Goal: Information Seeking & Learning: Learn about a topic

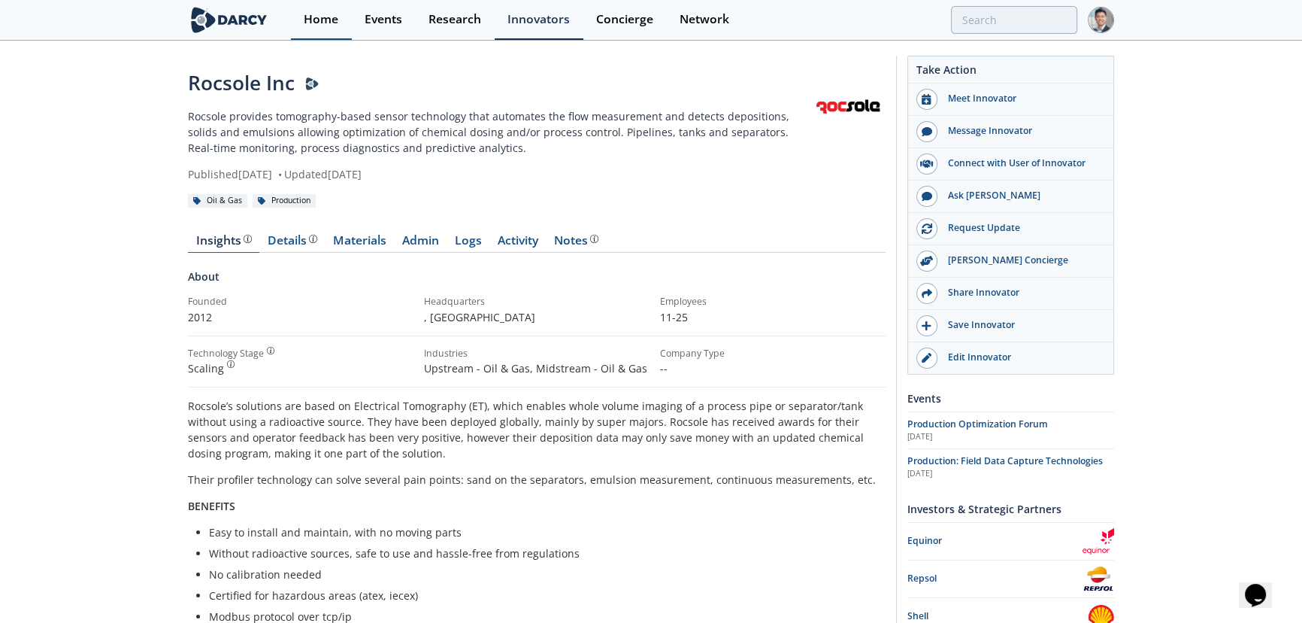
click at [305, 15] on div "Home" at bounding box center [321, 20] width 35 height 12
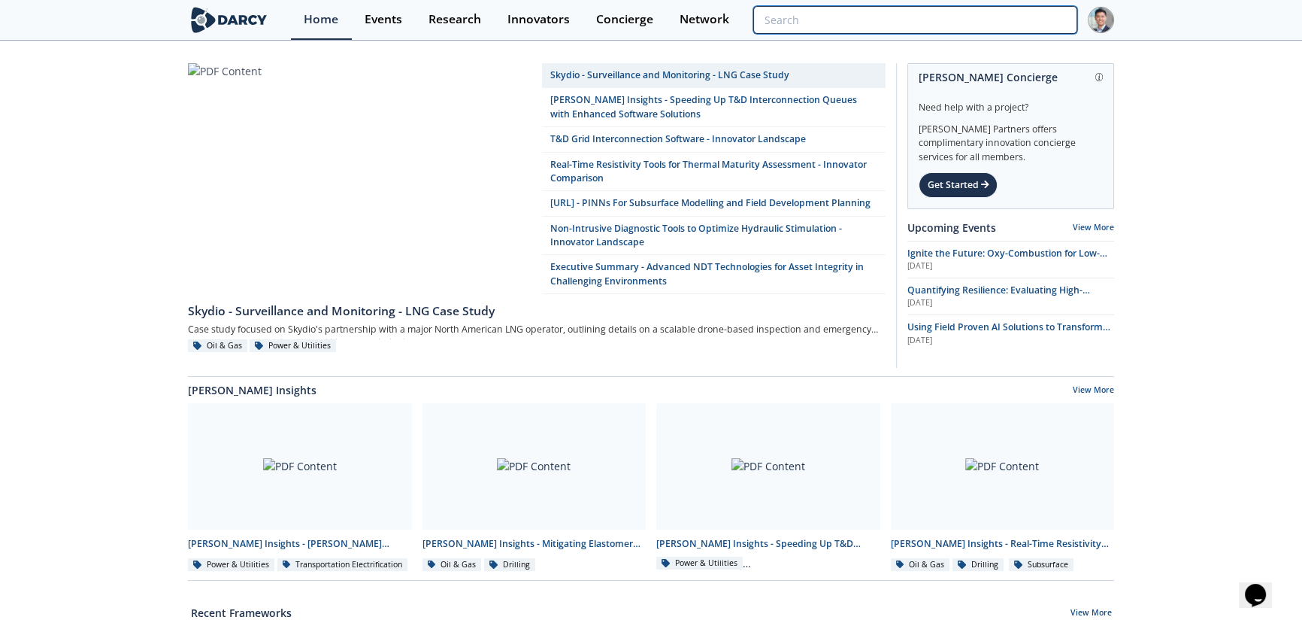
click at [948, 20] on input "search" at bounding box center [915, 20] width 324 height 28
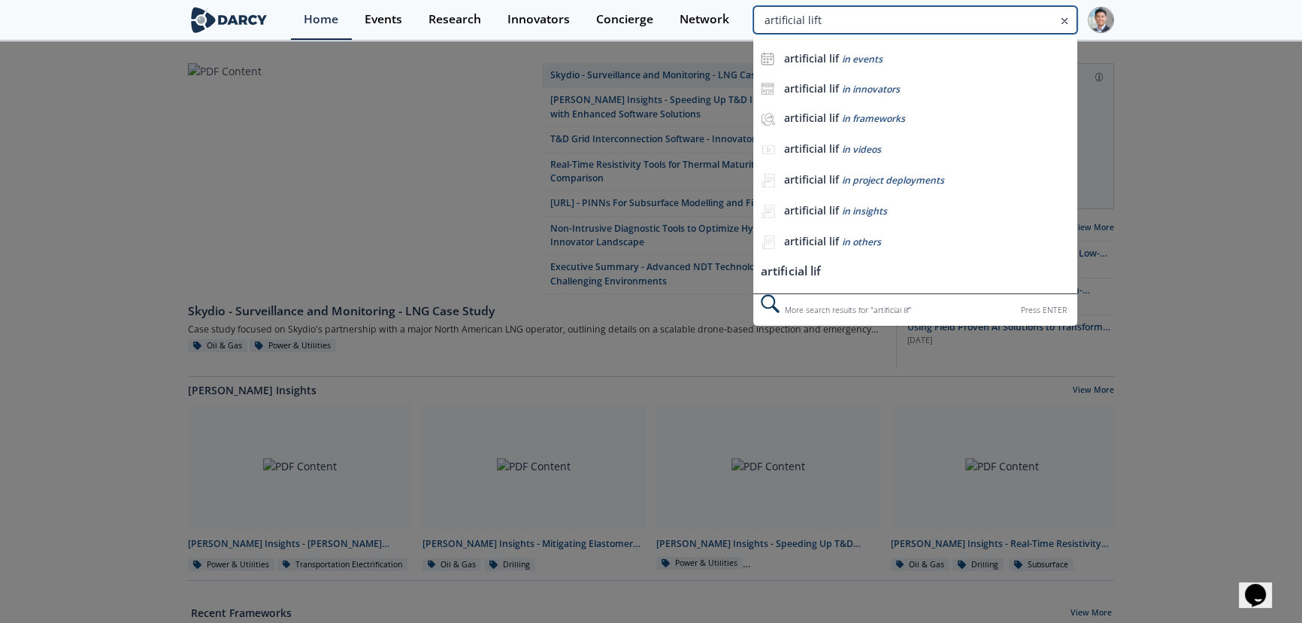
type input "artificial lift"
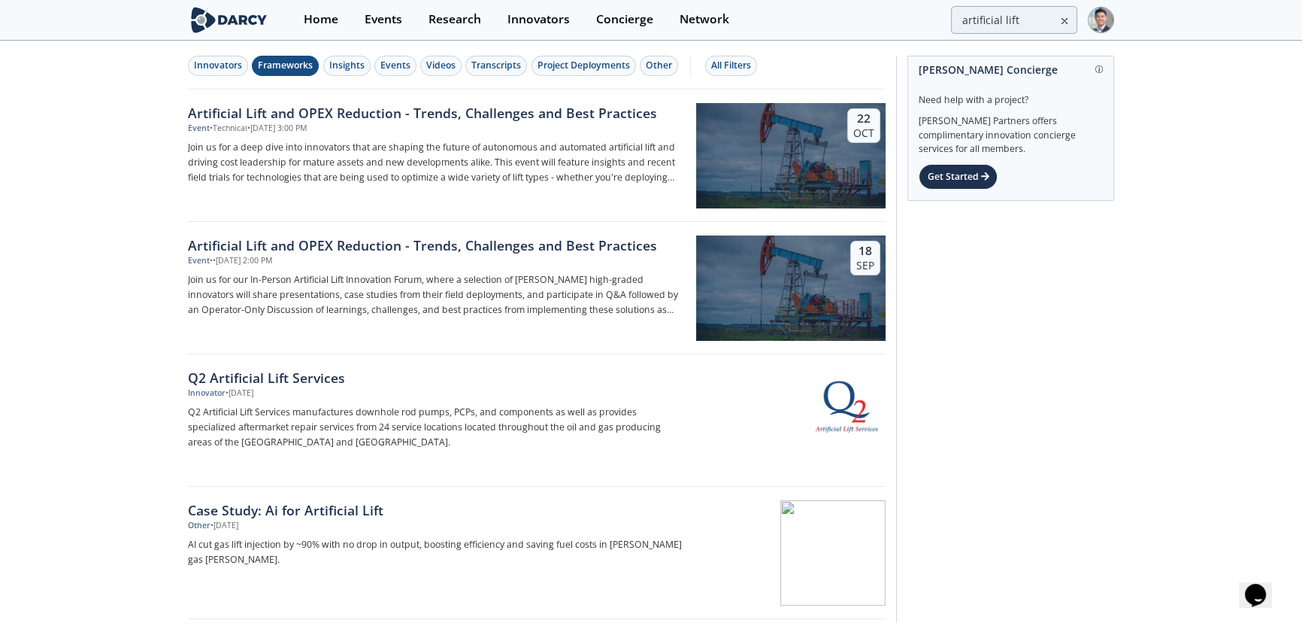
click at [286, 60] on div "Frameworks" at bounding box center [285, 66] width 55 height 14
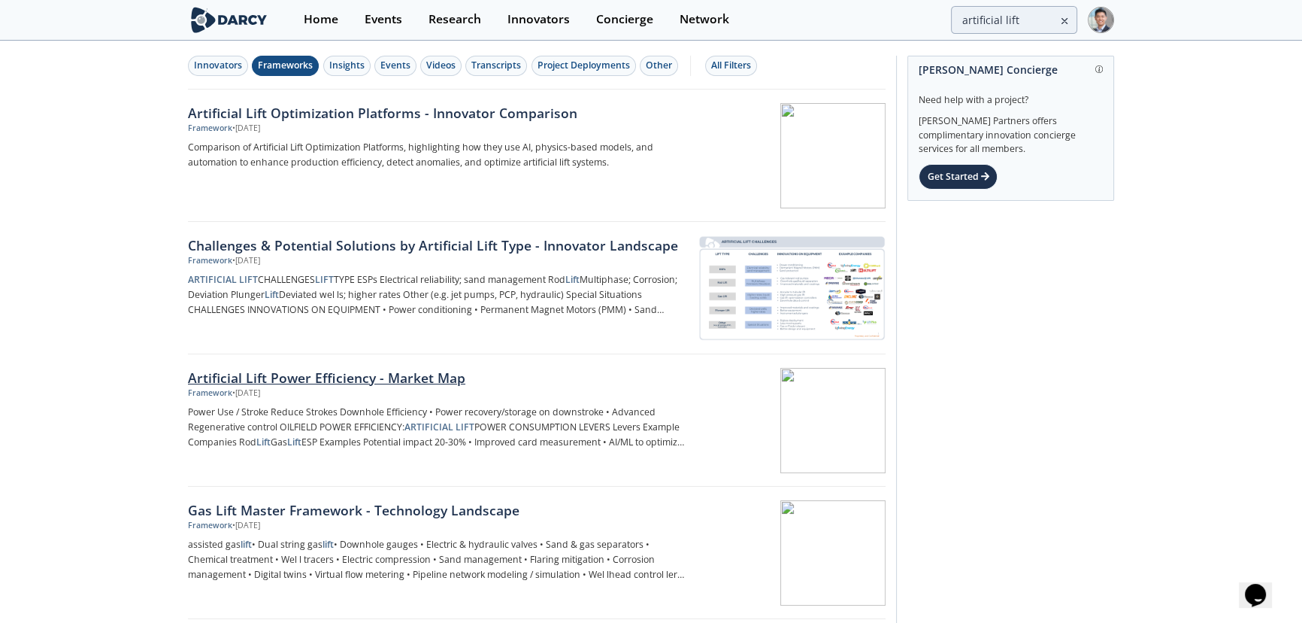
scroll to position [227, 0]
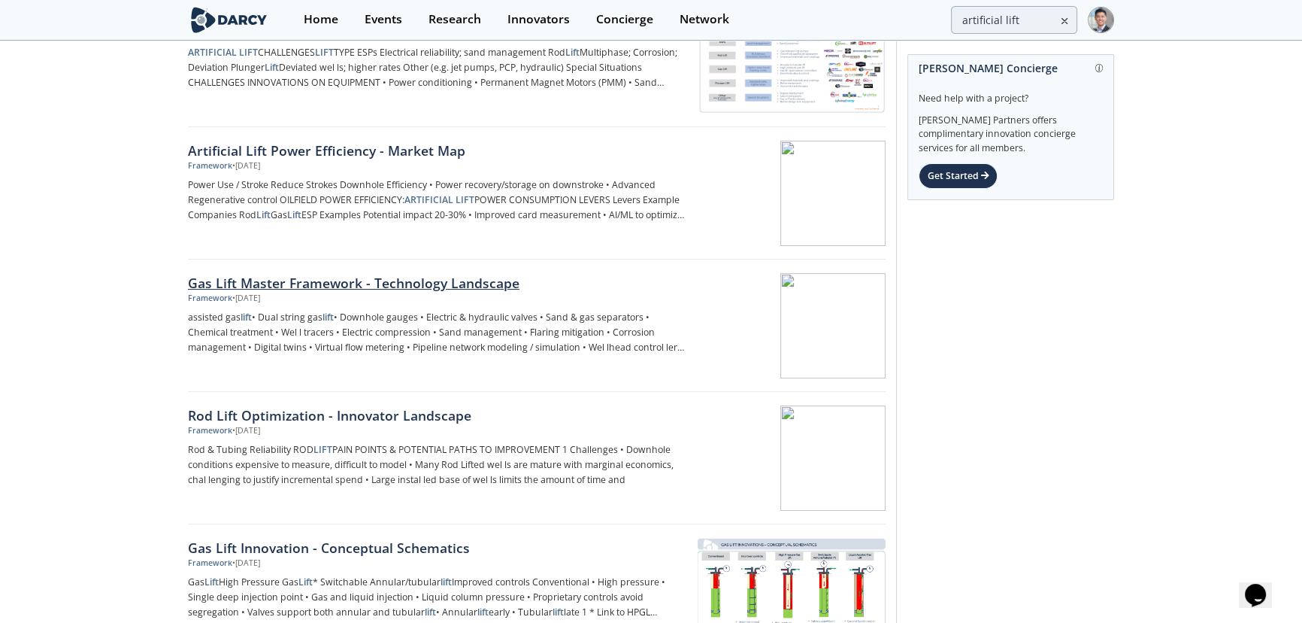
click at [380, 276] on div "Gas Lift Master Framework - Technology Landscape" at bounding box center [437, 283] width 498 height 20
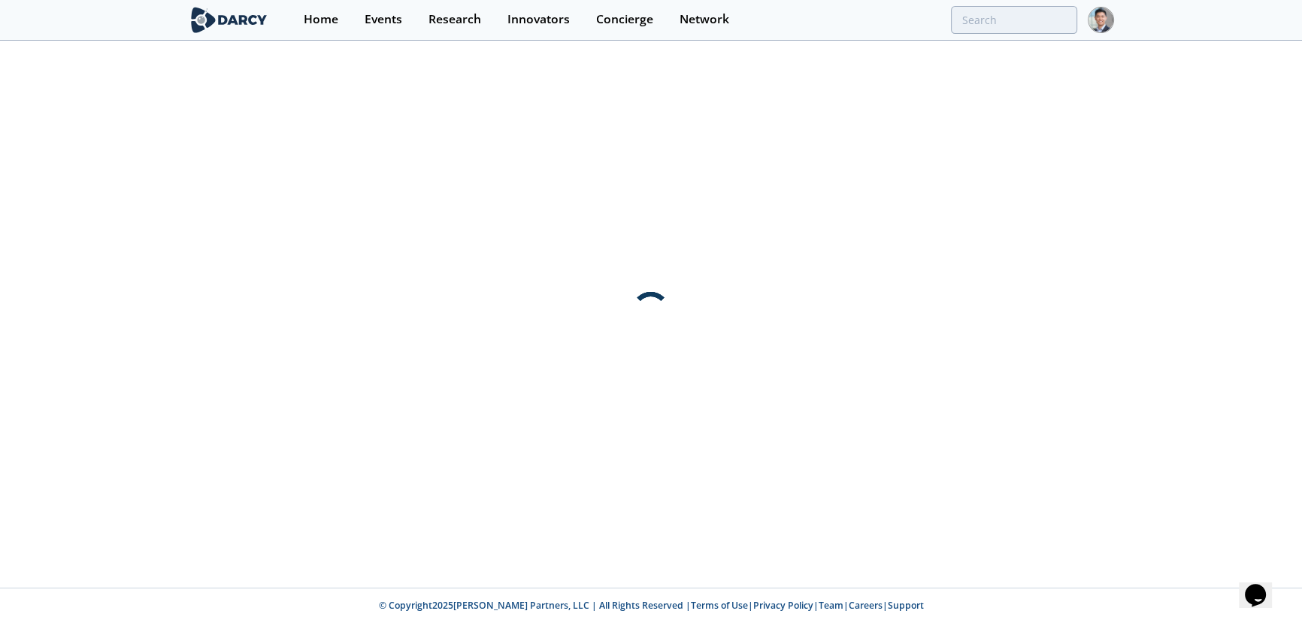
scroll to position [0, 0]
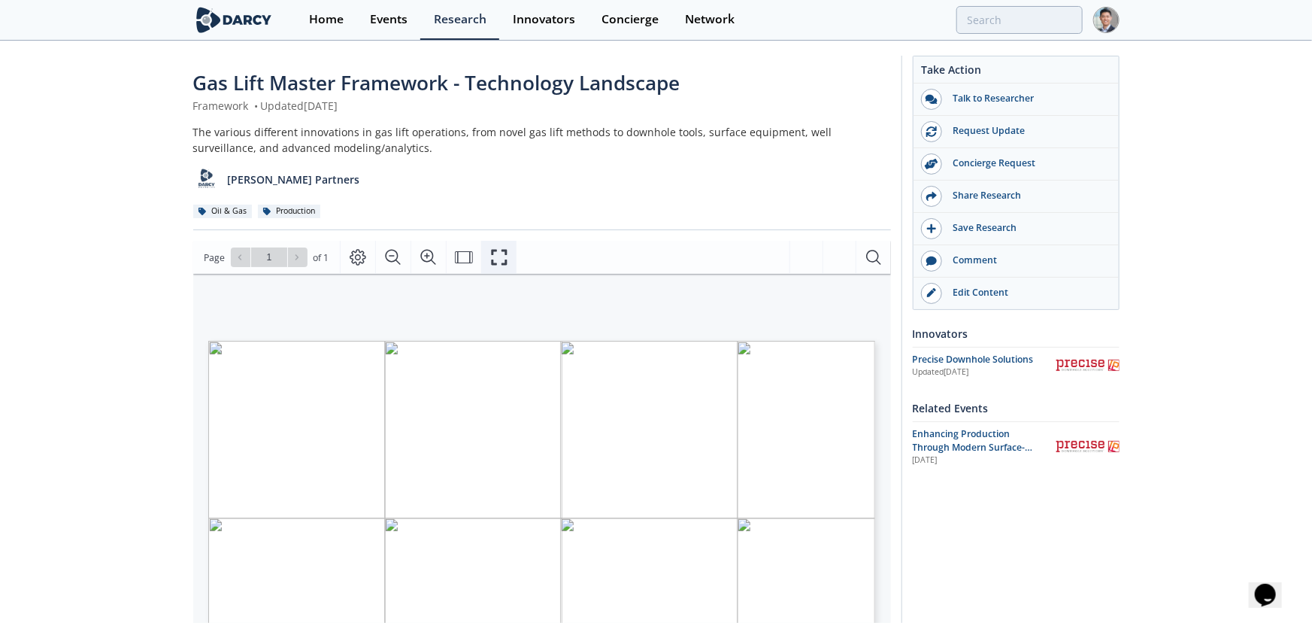
click at [504, 253] on icon "Fullscreen" at bounding box center [500, 258] width 16 height 16
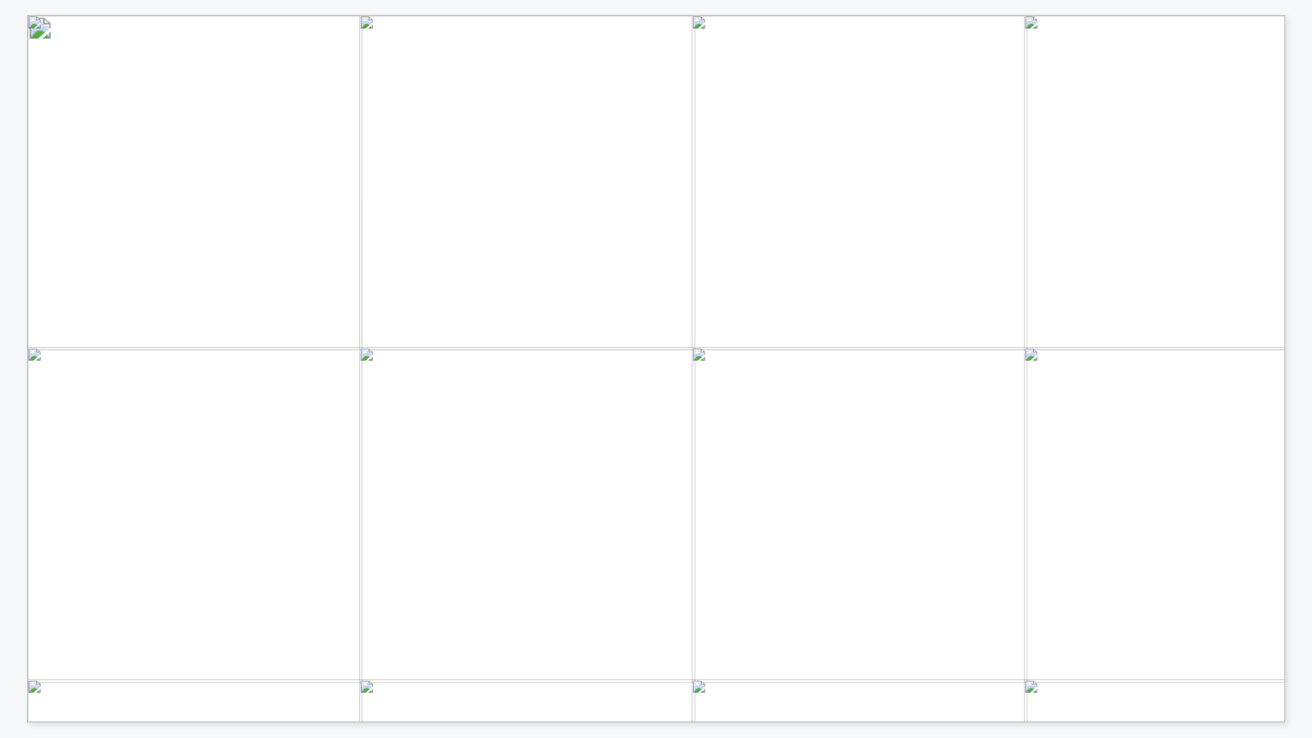
click at [671, 100] on span "Page 1" at bounding box center [1301, 710] width 2288 height 1288
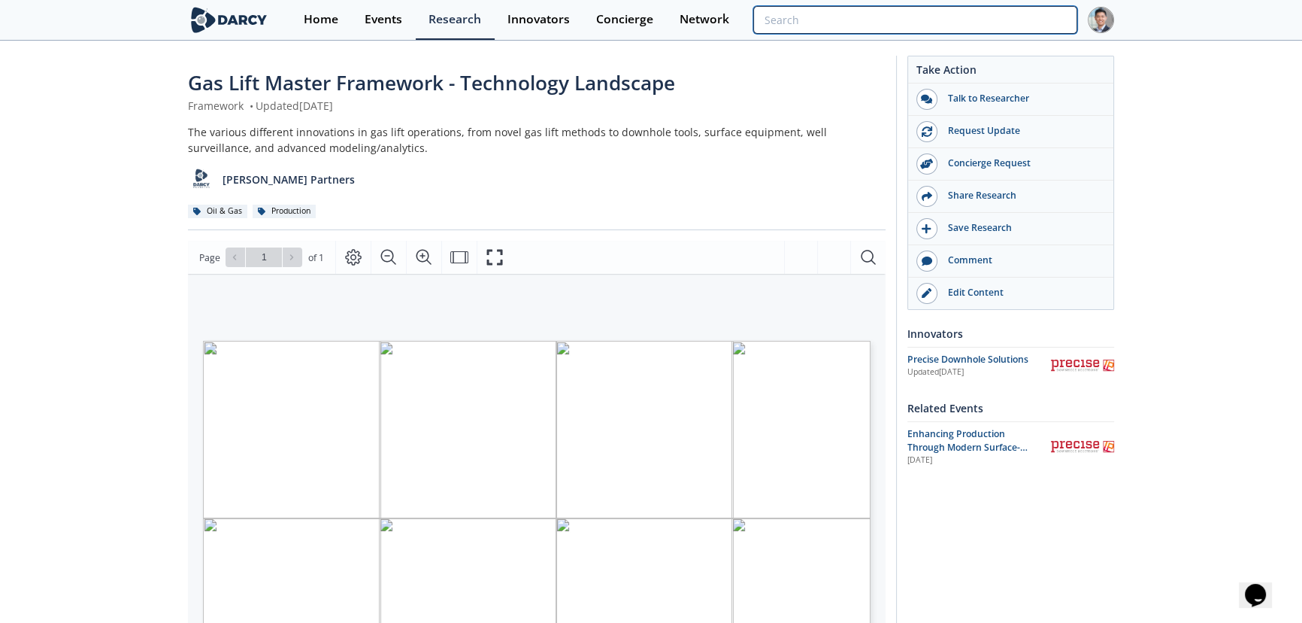
click at [948, 17] on input "search" at bounding box center [915, 20] width 324 height 28
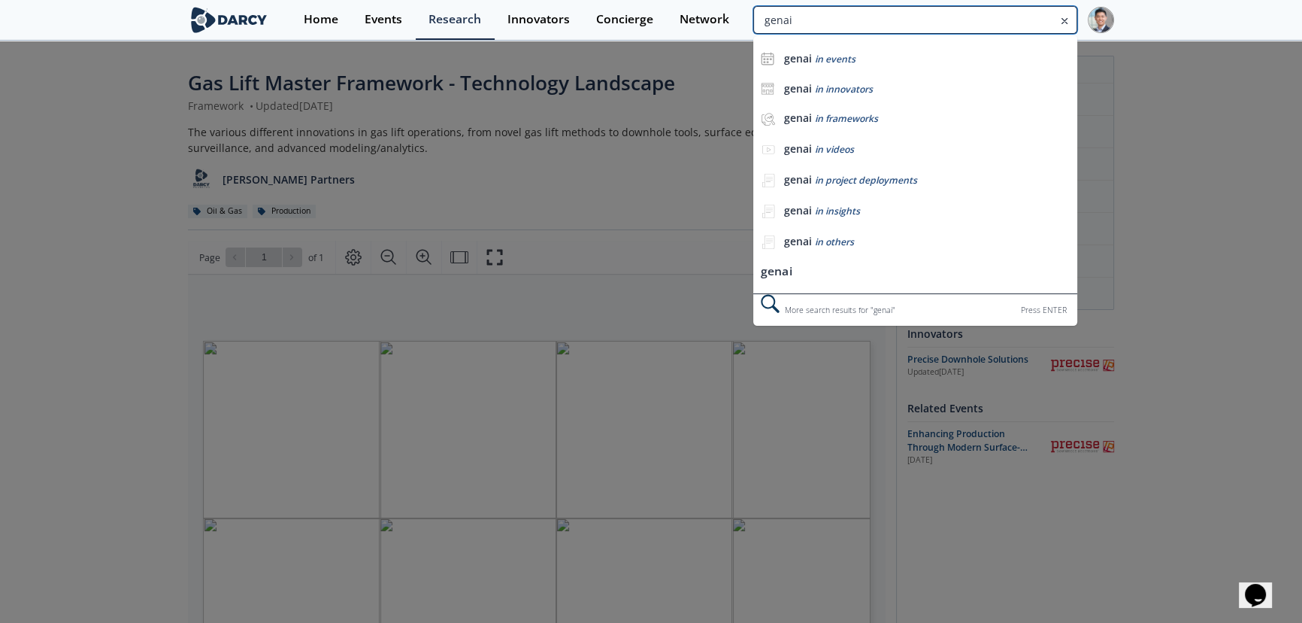
type input "genai"
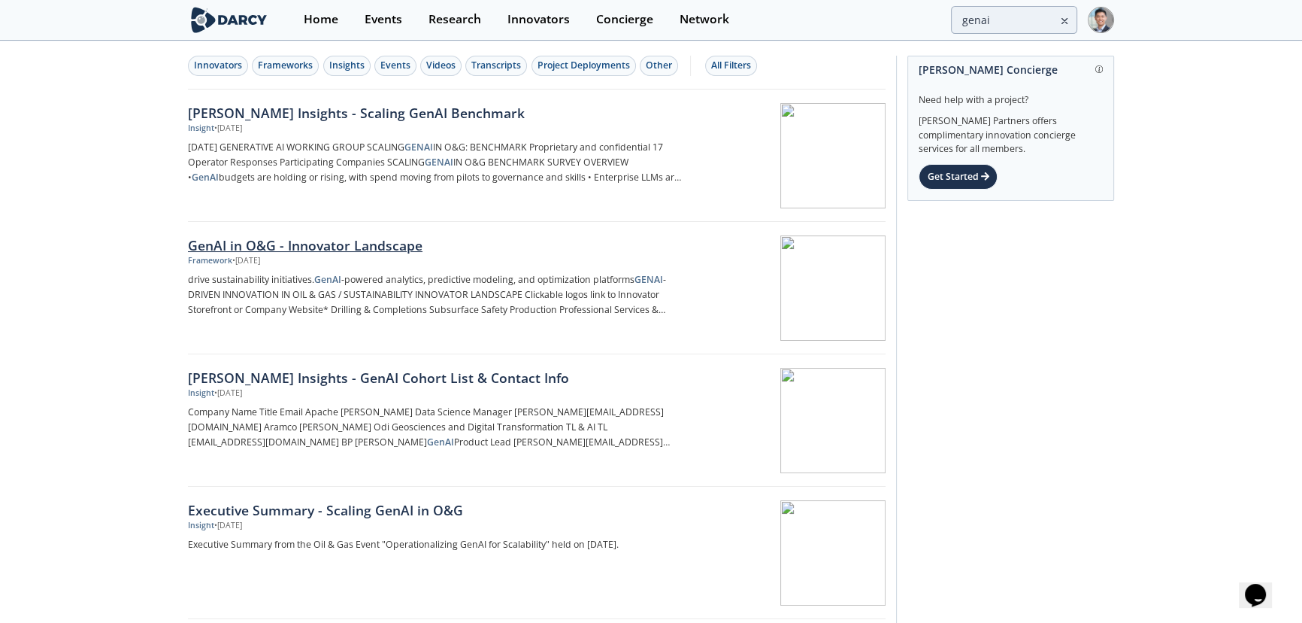
click at [386, 244] on div "GenAI in O&G - Innovator Landscape" at bounding box center [437, 245] width 498 height 20
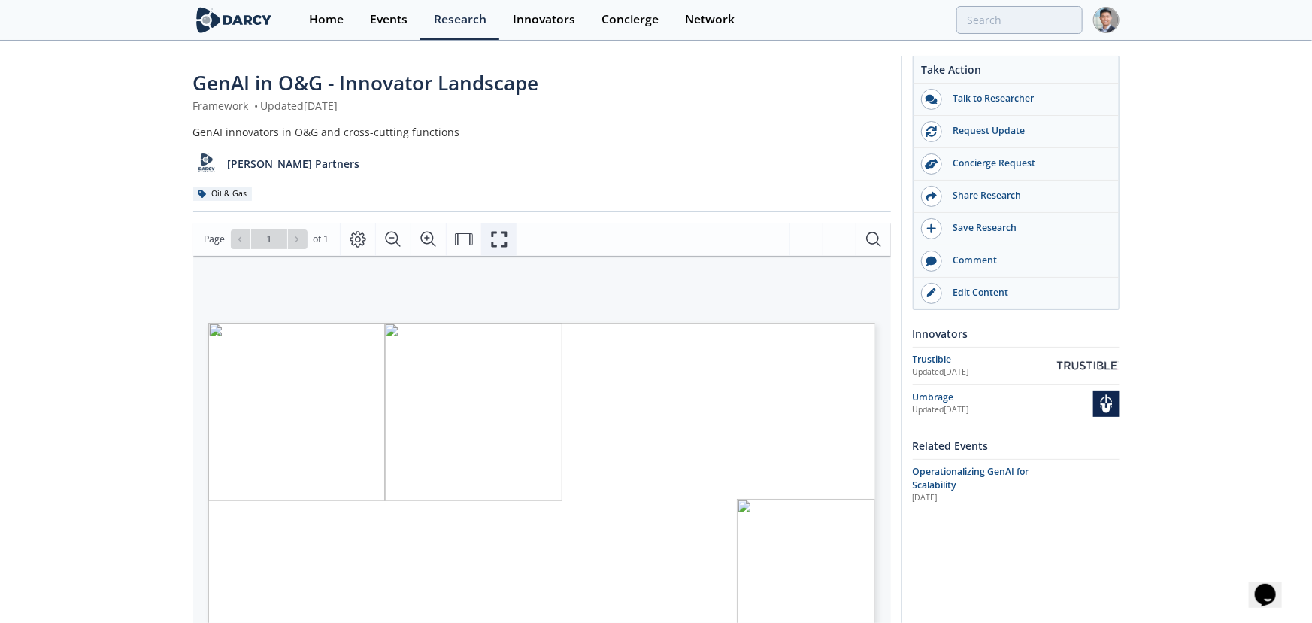
click at [496, 234] on icon "Fullscreen" at bounding box center [499, 239] width 18 height 18
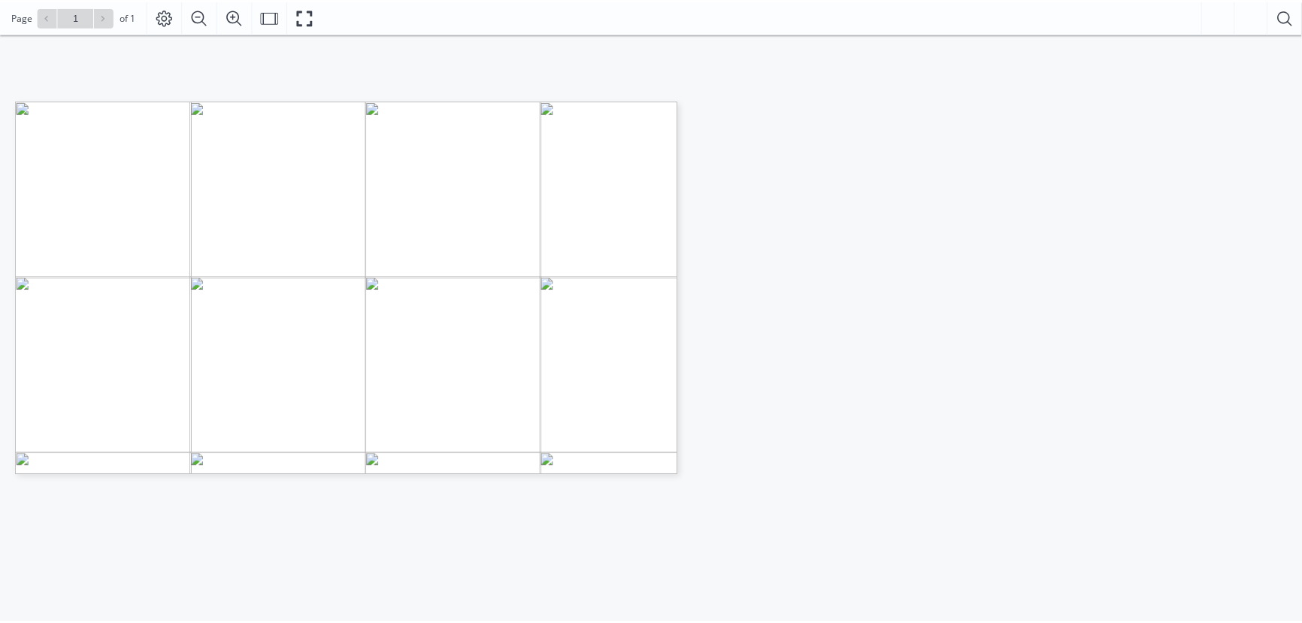
scroll to position [227, 0]
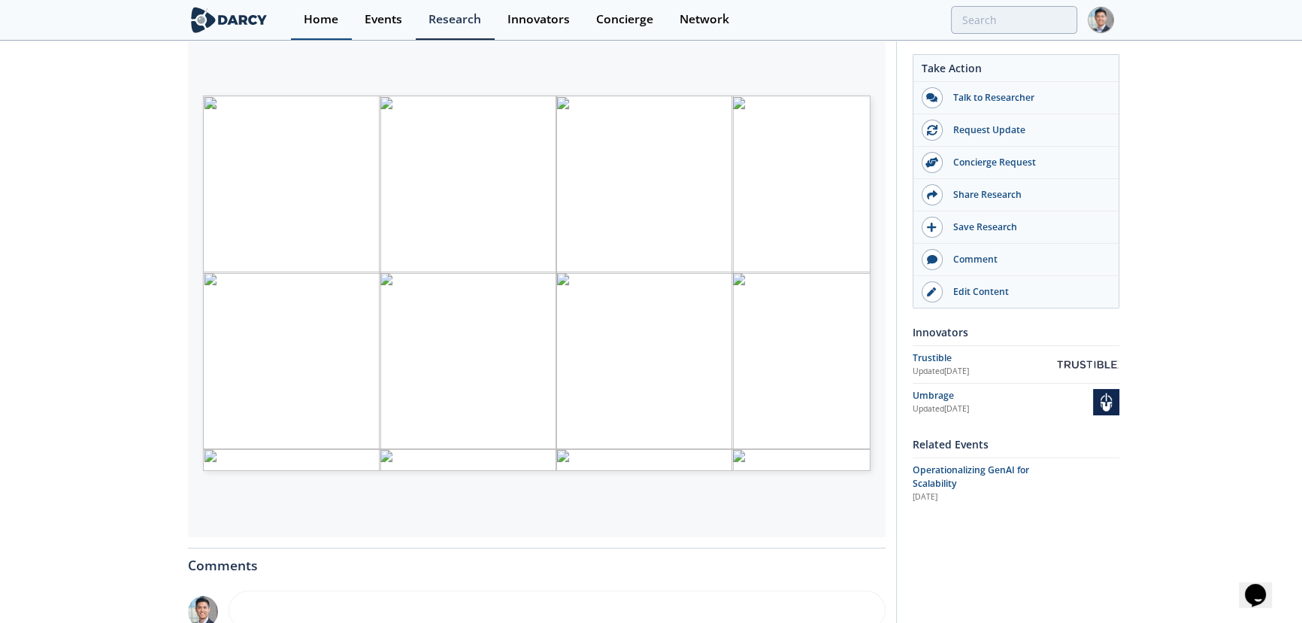
click at [338, 19] on div "Home" at bounding box center [321, 20] width 35 height 12
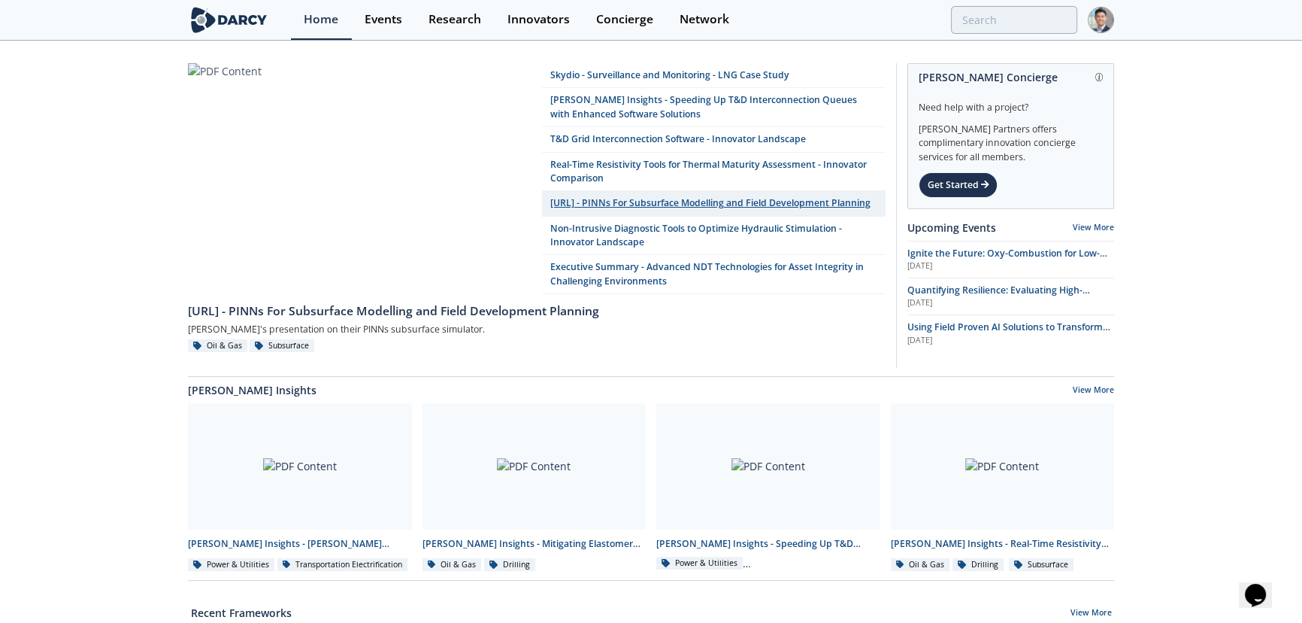
click at [574, 214] on link "OriGen.AI - PINNs For Subsurface Modelling and Field Development Planning" at bounding box center [714, 203] width 344 height 25
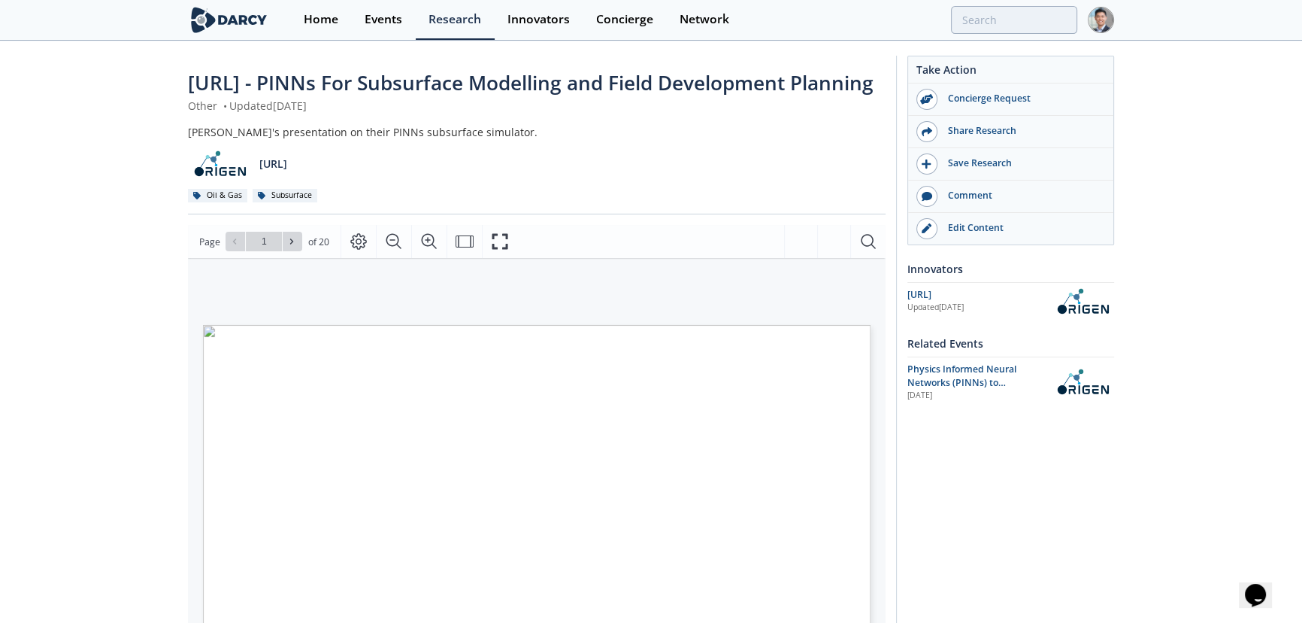
drag, startPoint x: 298, startPoint y: 77, endPoint x: 344, endPoint y: 172, distance: 105.9
click at [344, 172] on div "OriGen.AI - PINNs For Subsurface Modelling and Field Development Planning Other…" at bounding box center [537, 141] width 698 height 146
click at [346, 172] on div "OriGen.AI" at bounding box center [537, 158] width 698 height 37
click at [948, 301] on img at bounding box center [1082, 301] width 63 height 26
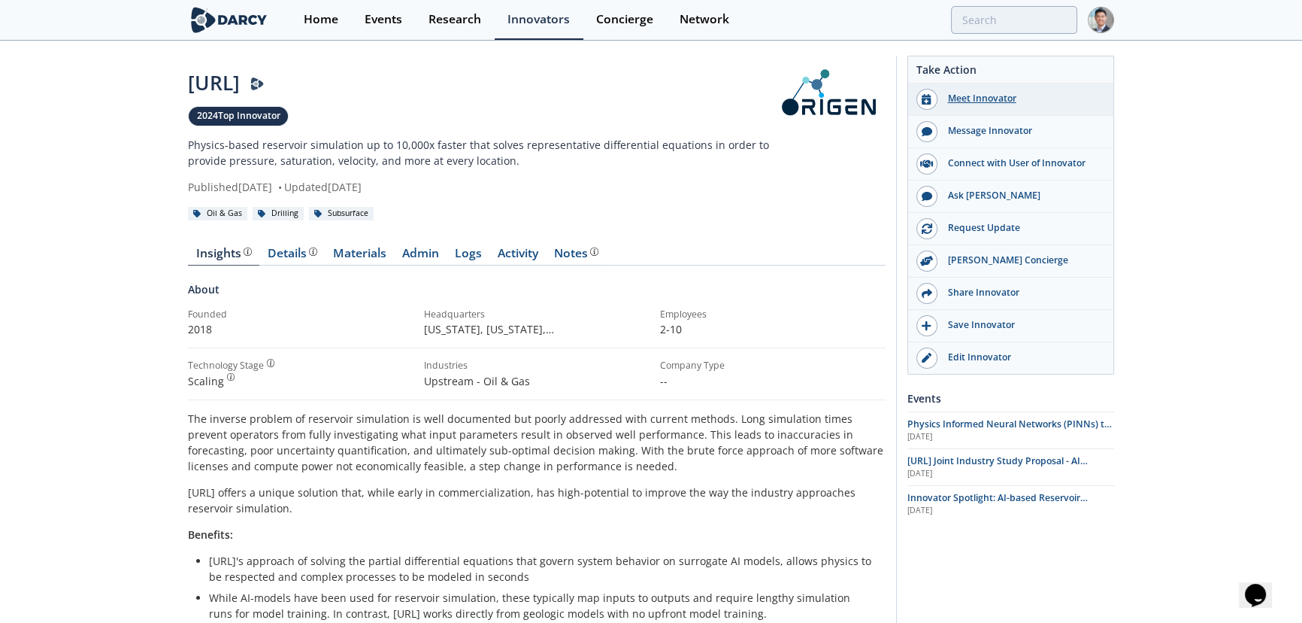
click at [948, 101] on div "Meet Innovator" at bounding box center [1022, 99] width 168 height 14
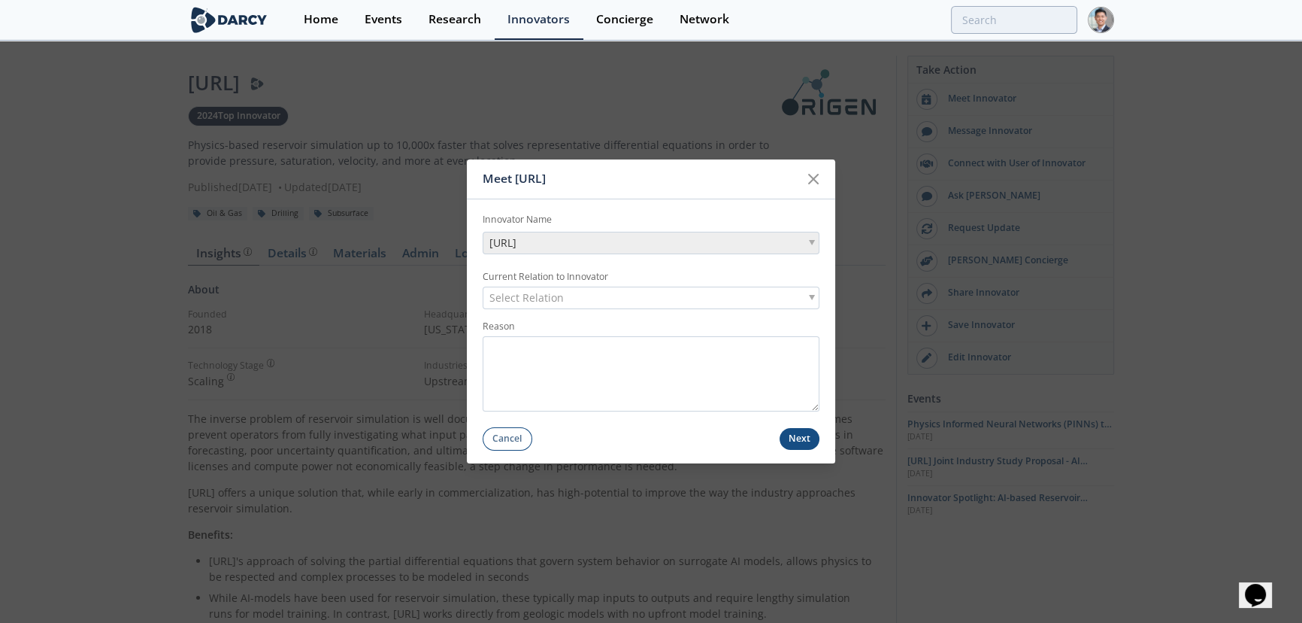
click at [531, 287] on span "Select Relation" at bounding box center [526, 297] width 74 height 21
click at [514, 356] on textarea "Reason" at bounding box center [651, 373] width 337 height 75
click at [814, 174] on icon at bounding box center [813, 179] width 18 height 18
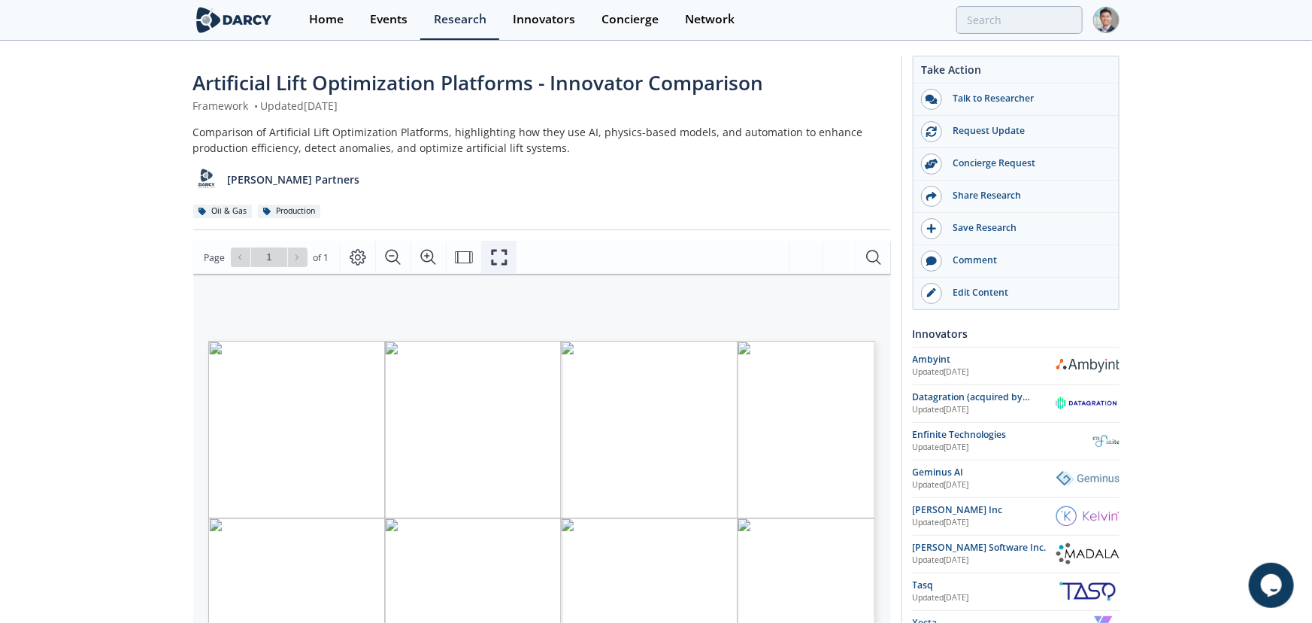
click at [507, 253] on button "Fullscreen" at bounding box center [498, 257] width 35 height 33
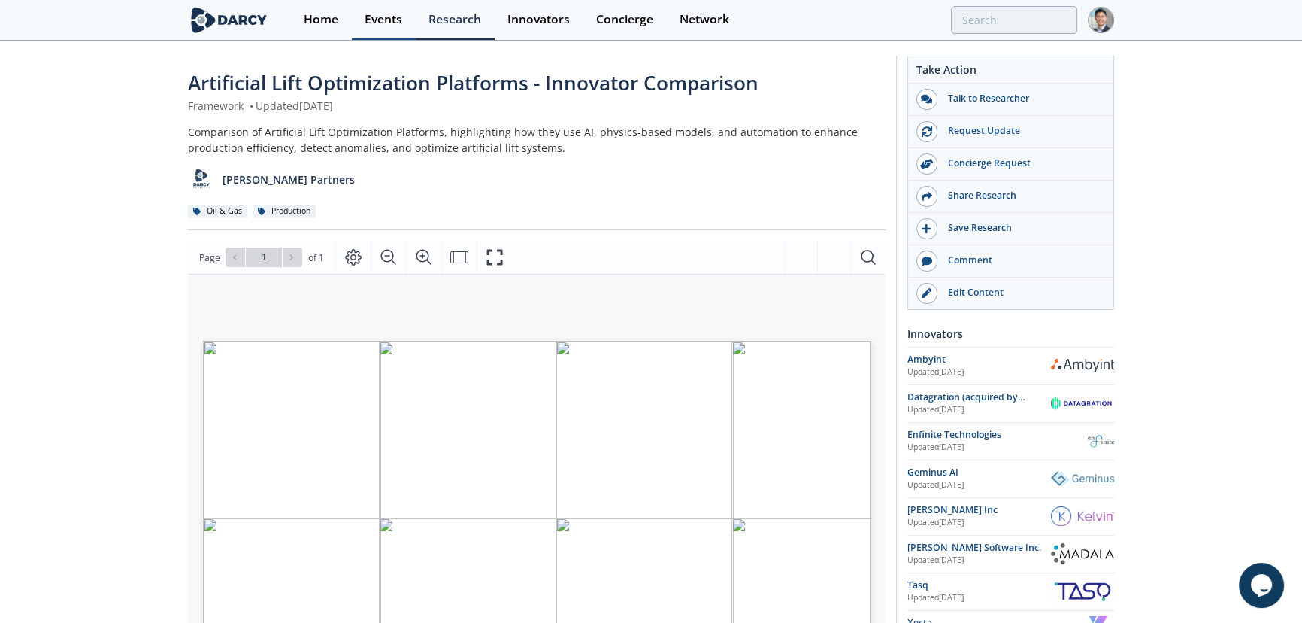
click at [383, 9] on link "Events" at bounding box center [384, 20] width 64 height 40
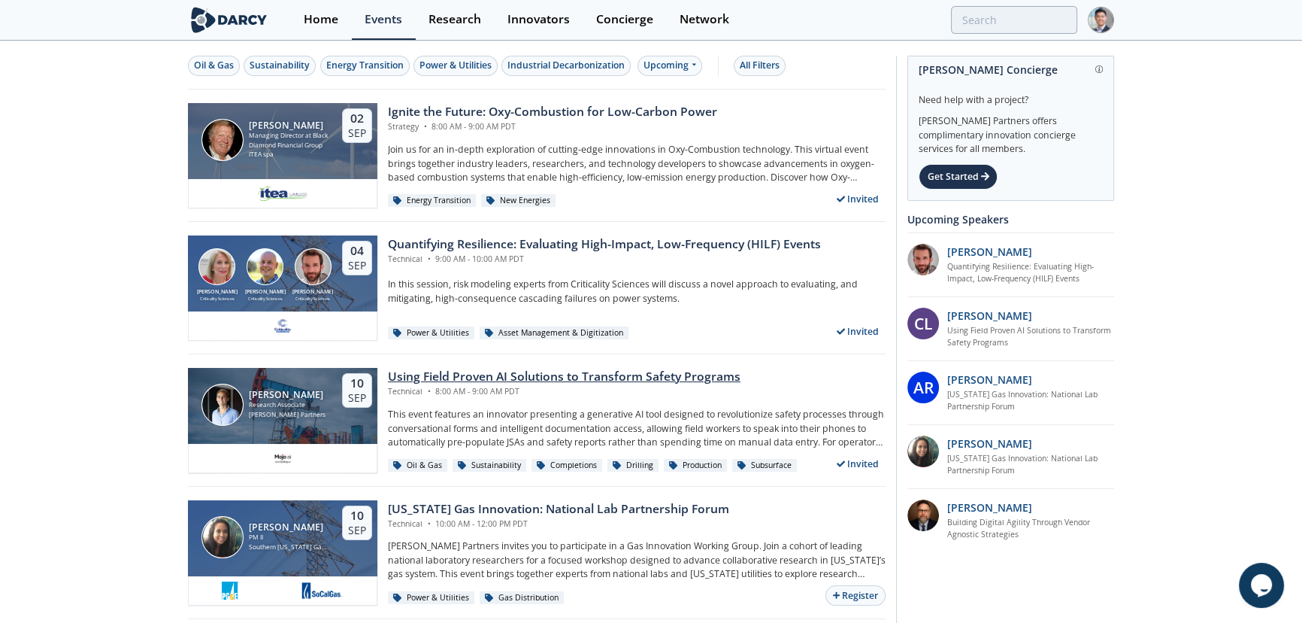
click at [481, 377] on div "Using Field Proven AI Solutions to Transform Safety Programs" at bounding box center [564, 377] width 353 height 18
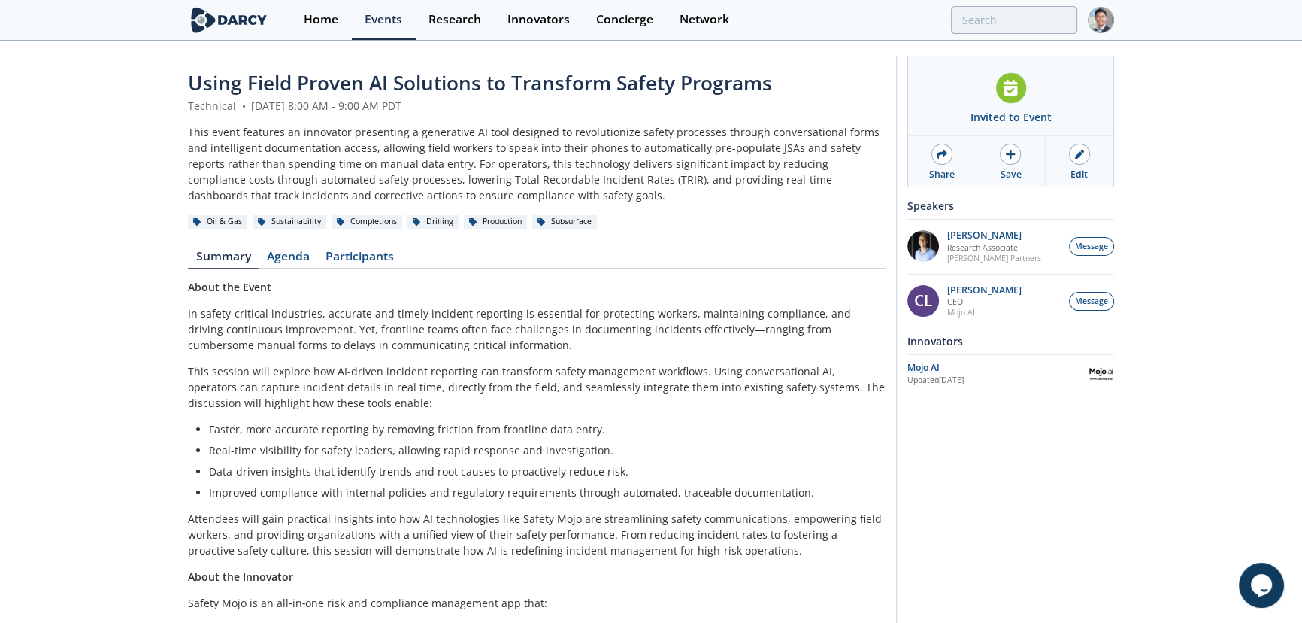
click at [921, 361] on div "Mojo AI" at bounding box center [997, 368] width 180 height 14
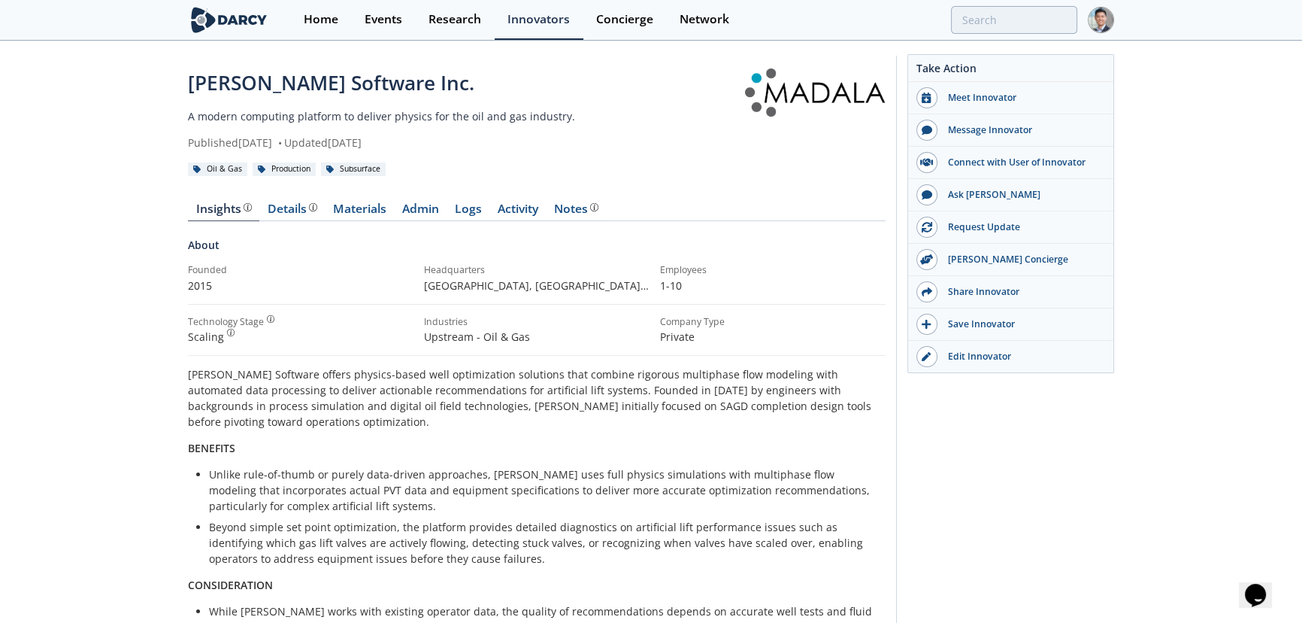
scroll to position [227, 0]
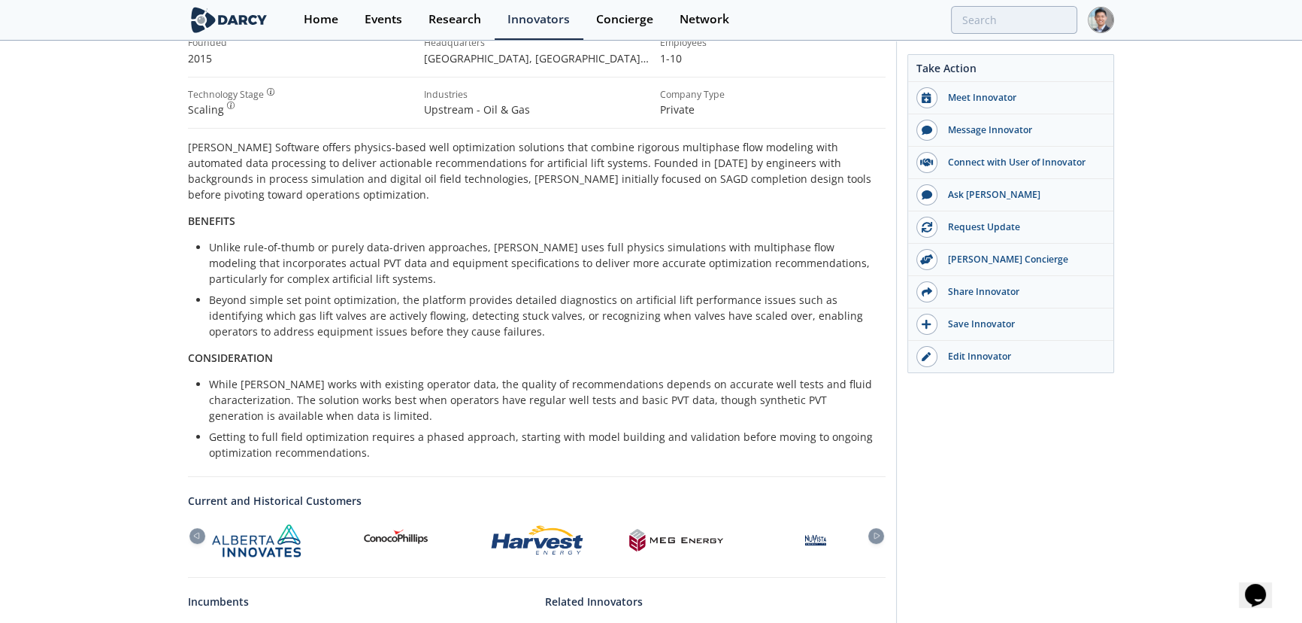
click at [320, 134] on div "About Founded 2015 Headquarters [GEOGRAPHIC_DATA], [GEOGRAPHIC_DATA] , [GEOGRAP…" at bounding box center [537, 235] width 698 height 450
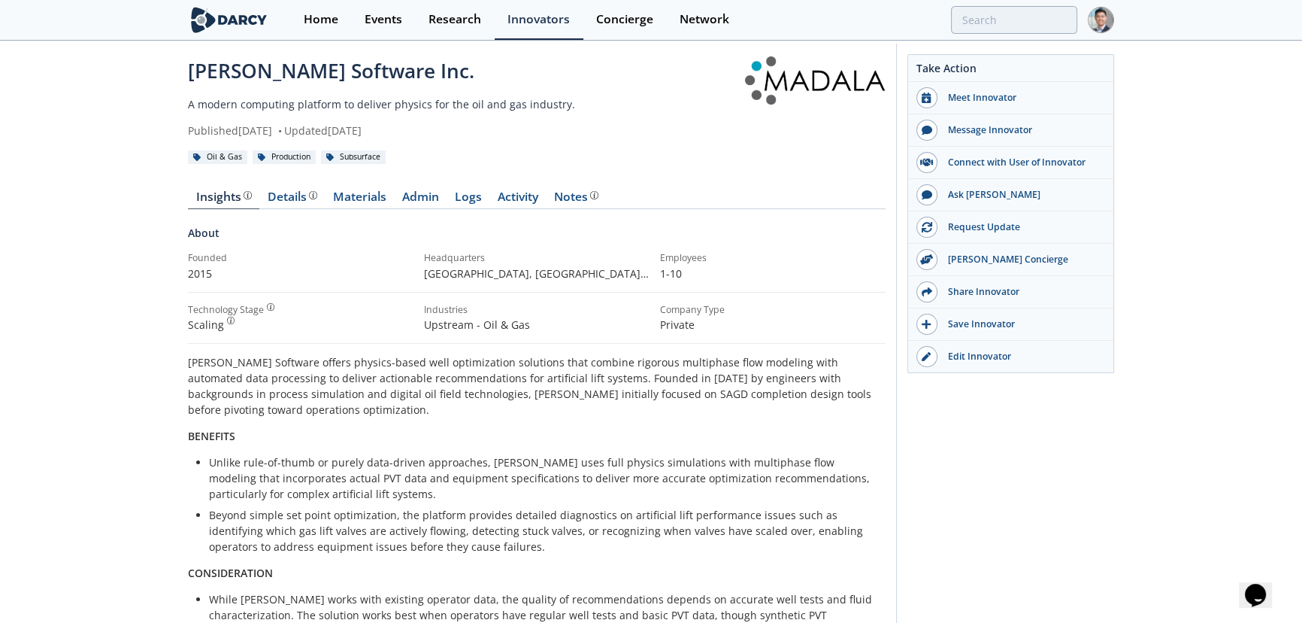
scroll to position [0, 0]
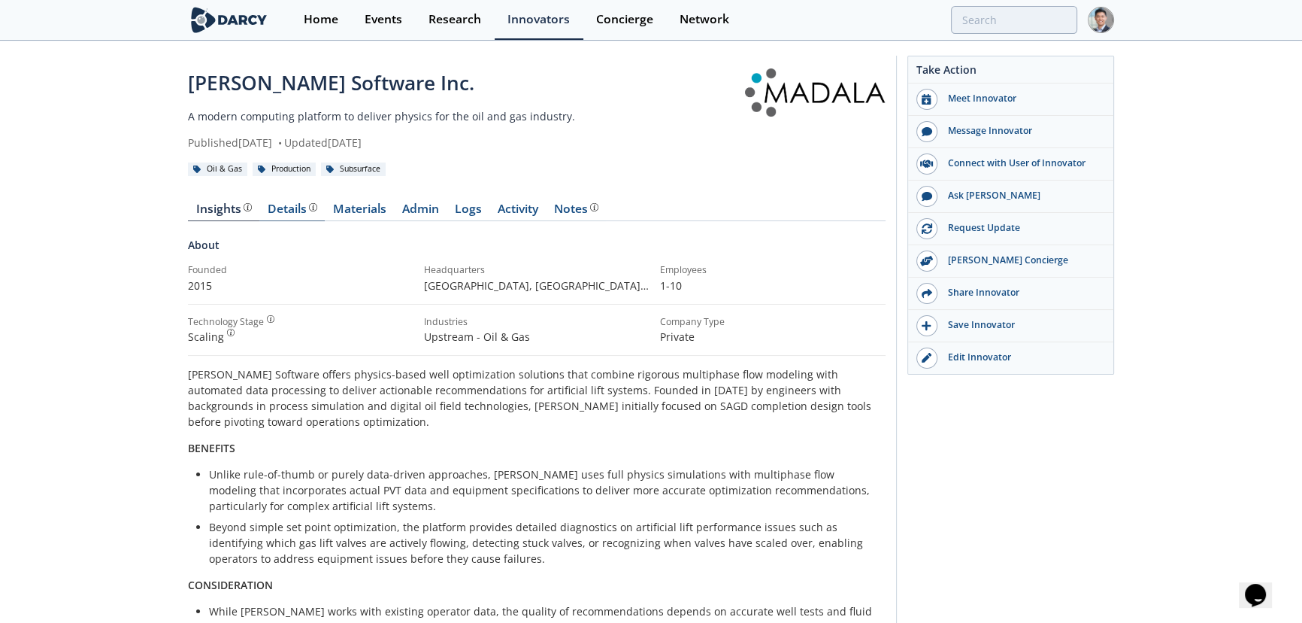
click at [274, 206] on div "Details" at bounding box center [293, 209] width 50 height 12
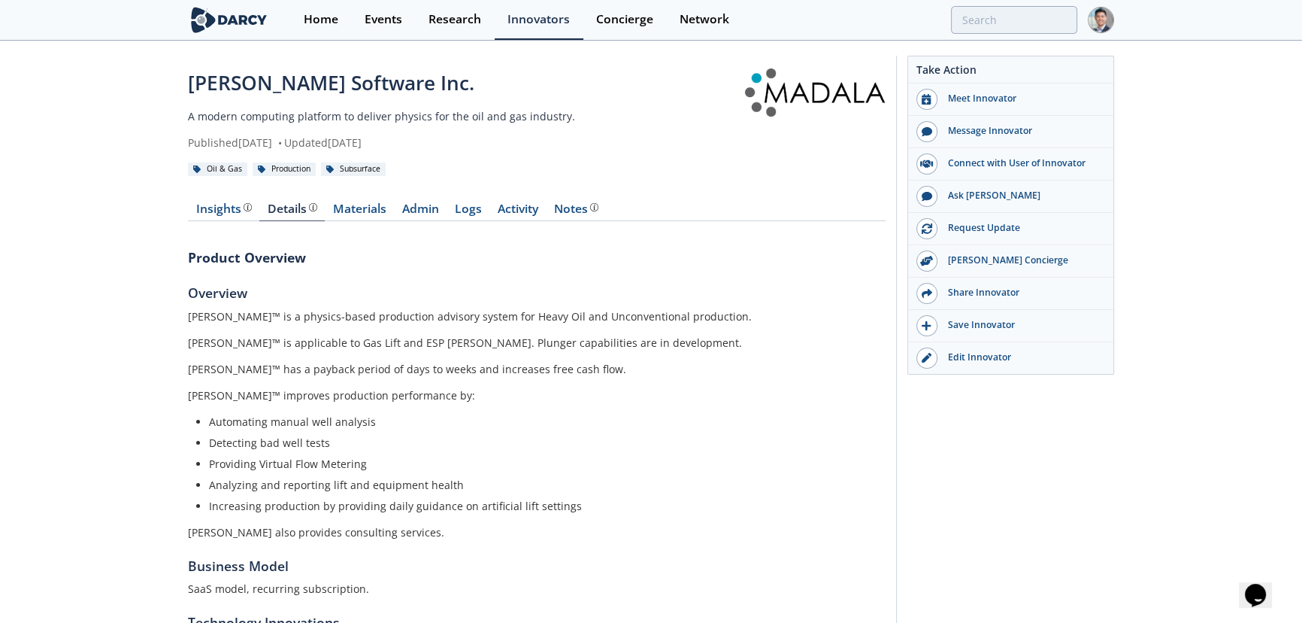
click at [188, 254] on h3 "Product Overview" at bounding box center [537, 257] width 698 height 20
click at [174, 258] on div "Madala Software Inc. A modern computing platform to deliver physics for the oil…" at bounding box center [651, 554] width 1302 height 1025
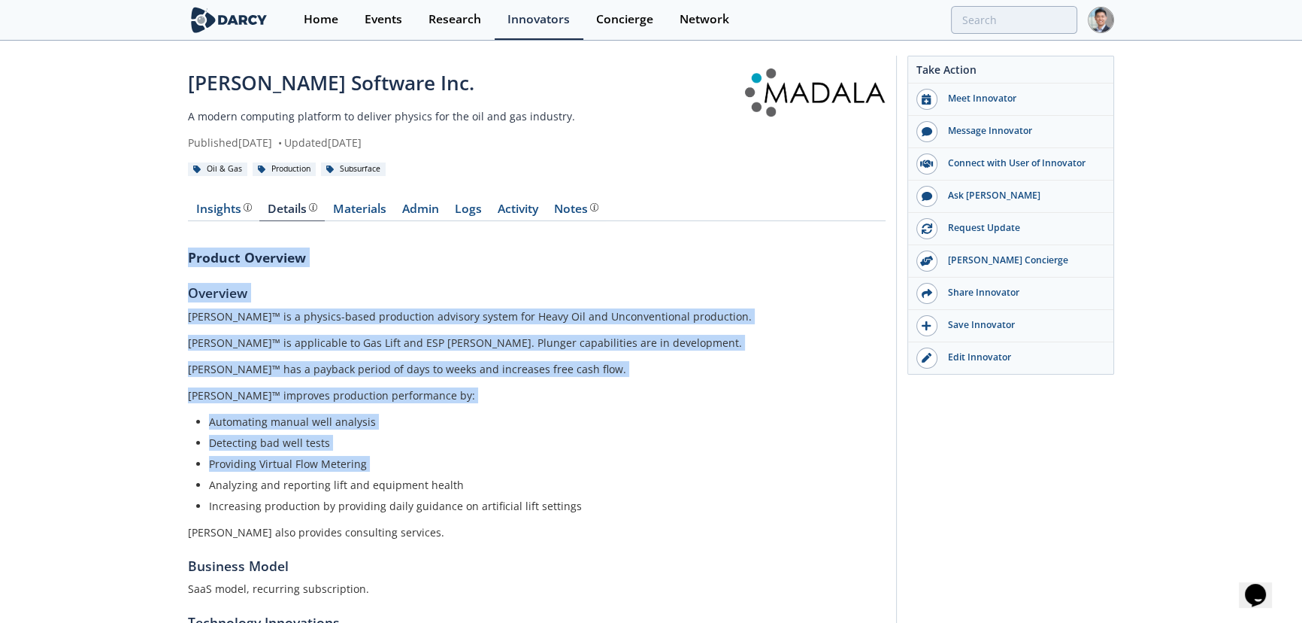
drag, startPoint x: 174, startPoint y: 258, endPoint x: 530, endPoint y: 471, distance: 415.5
click at [530, 471] on div "Madala Software Inc. A modern computing platform to deliver physics for the oil…" at bounding box center [651, 554] width 1302 height 1025
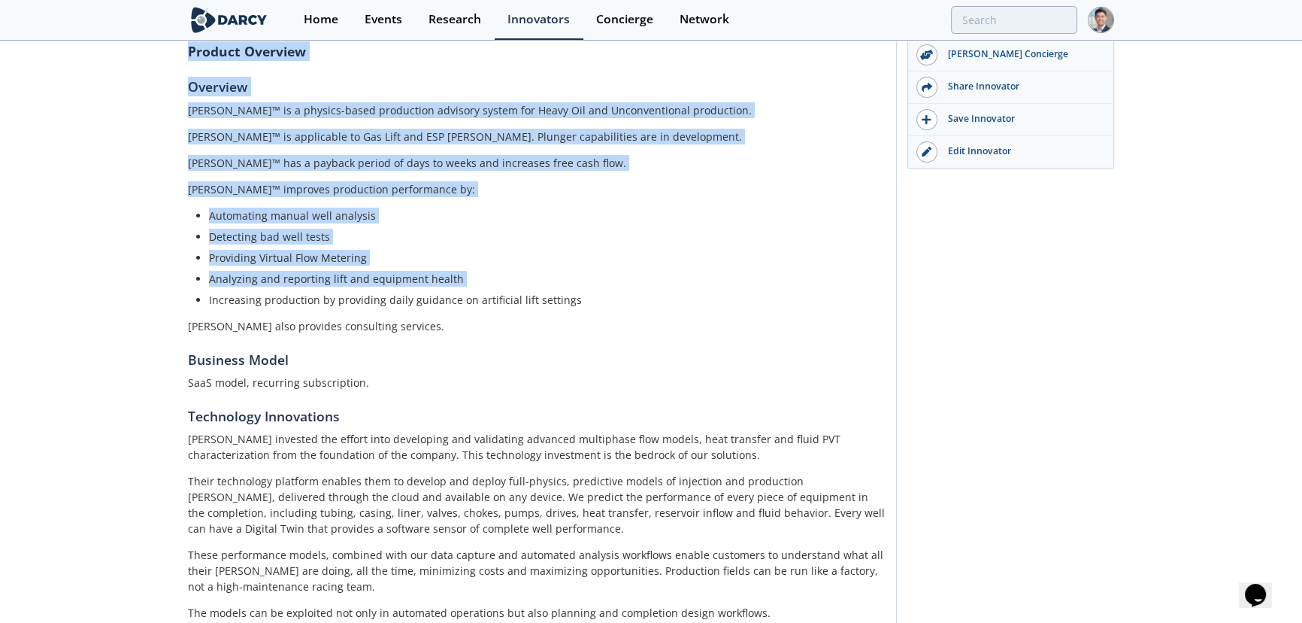
scroll to position [227, 0]
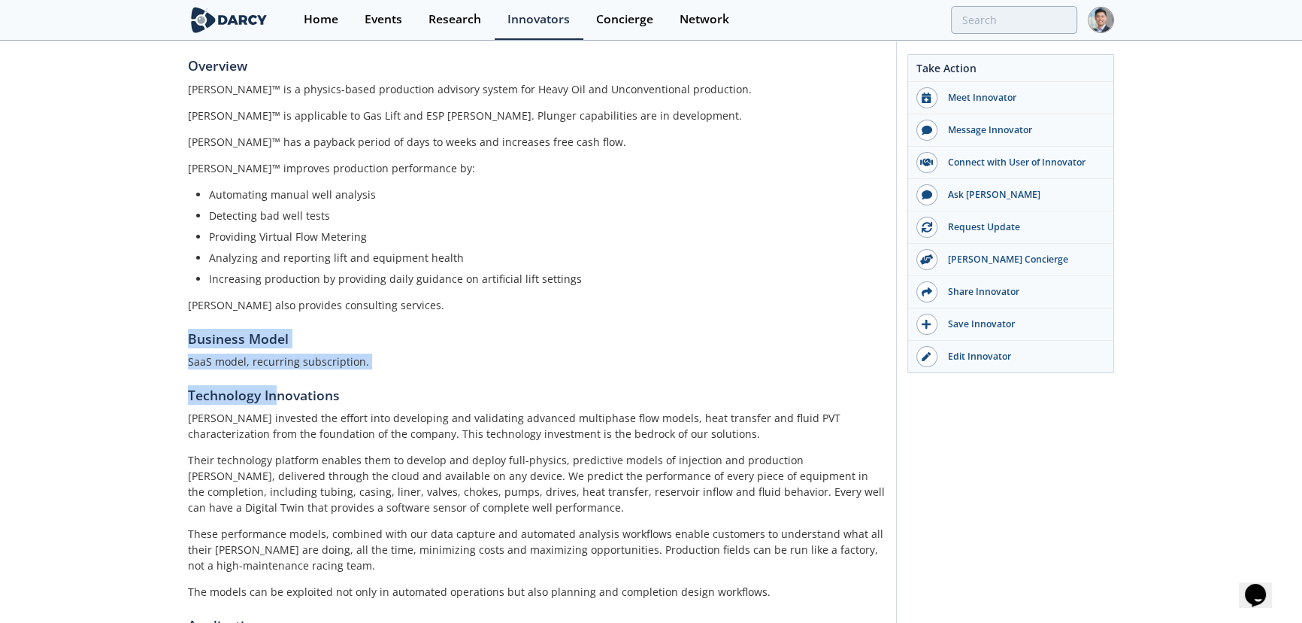
drag, startPoint x: 203, startPoint y: 344, endPoint x: 338, endPoint y: 383, distance: 140.7
click at [317, 383] on div "Madala Software Inc. A modern computing platform to deliver physics for the oil…" at bounding box center [651, 327] width 1302 height 1025
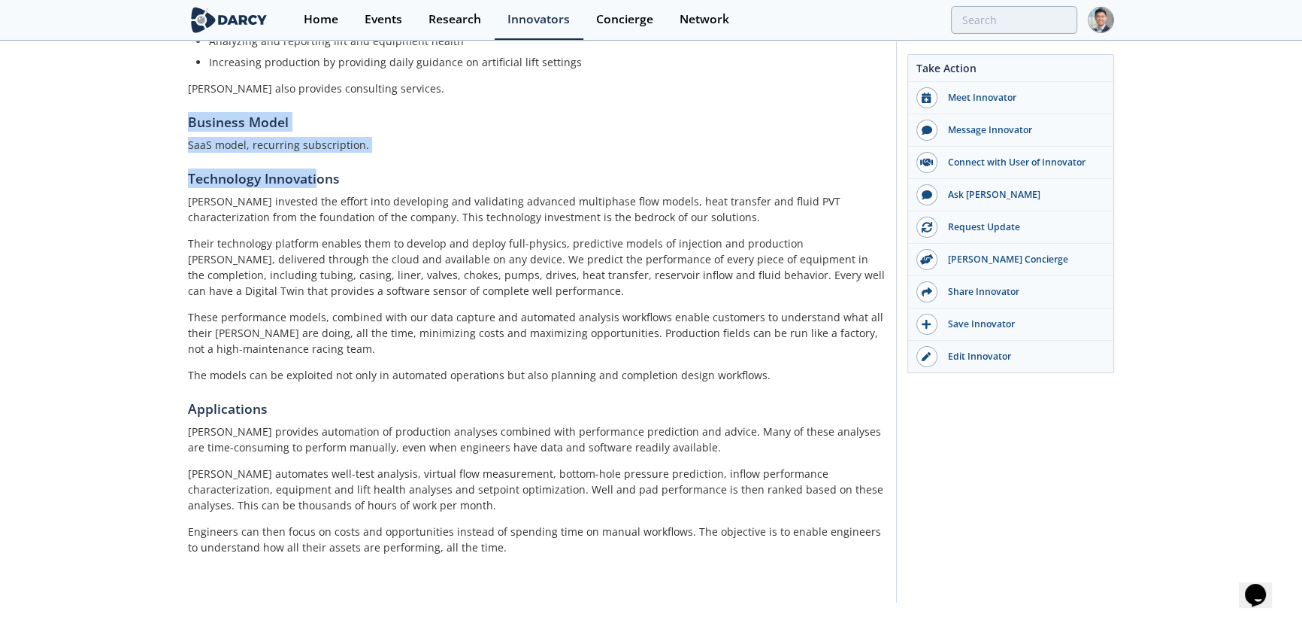
scroll to position [456, 0]
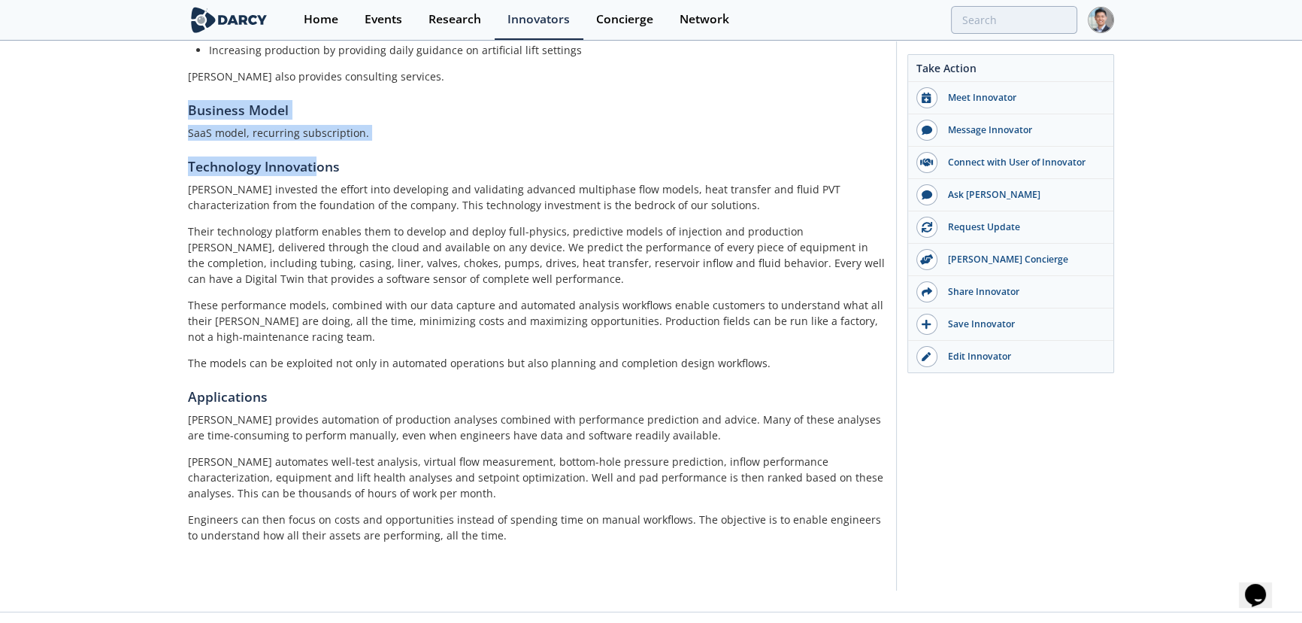
click at [243, 171] on h5 "Technology Innovations" at bounding box center [537, 166] width 698 height 20
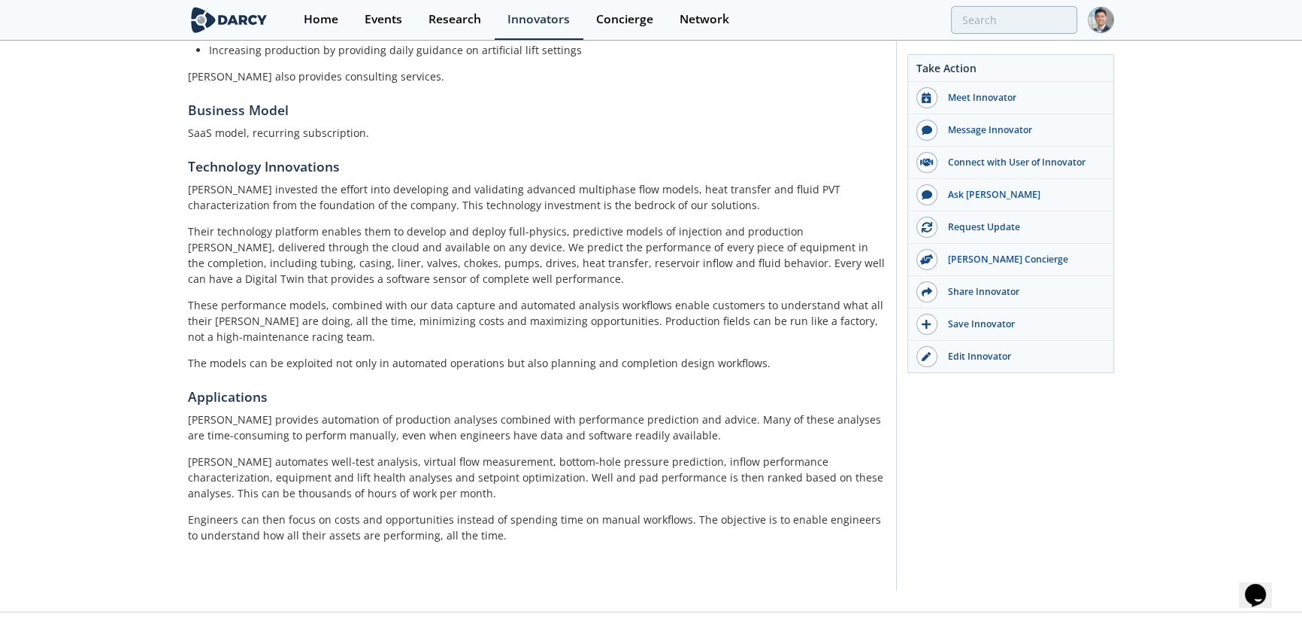
scroll to position [0, 0]
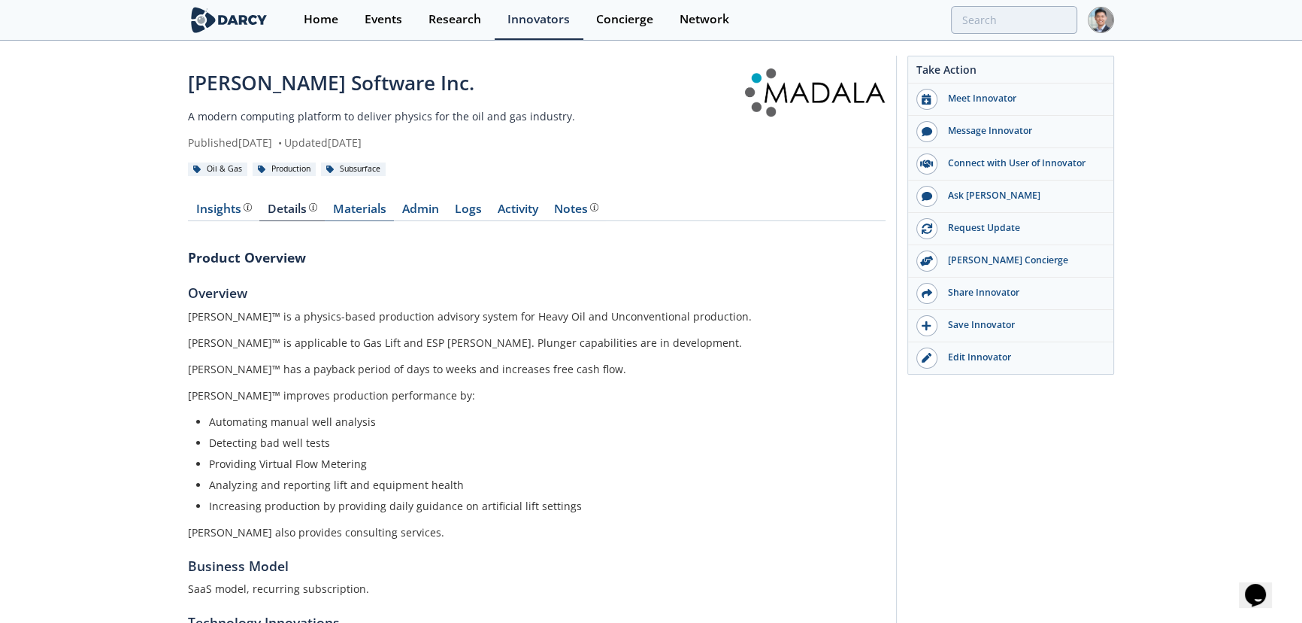
click at [358, 203] on link "Materials" at bounding box center [359, 212] width 69 height 18
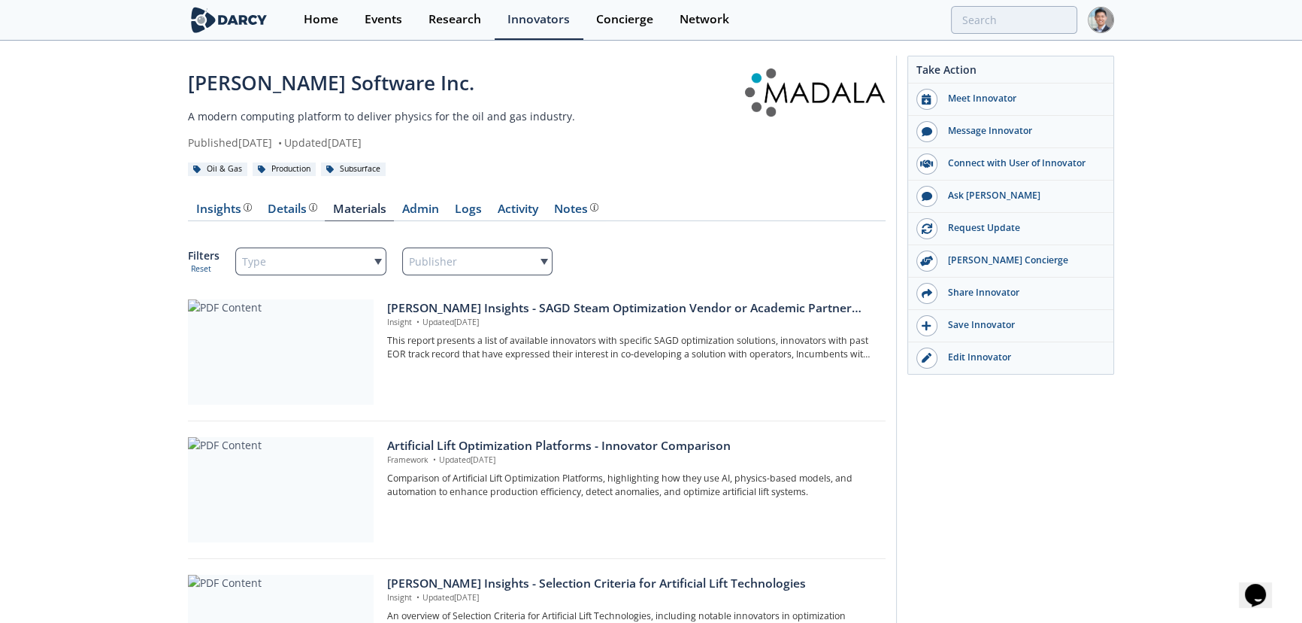
click at [451, 254] on span "Publisher" at bounding box center [433, 261] width 48 height 21
radio input "true"
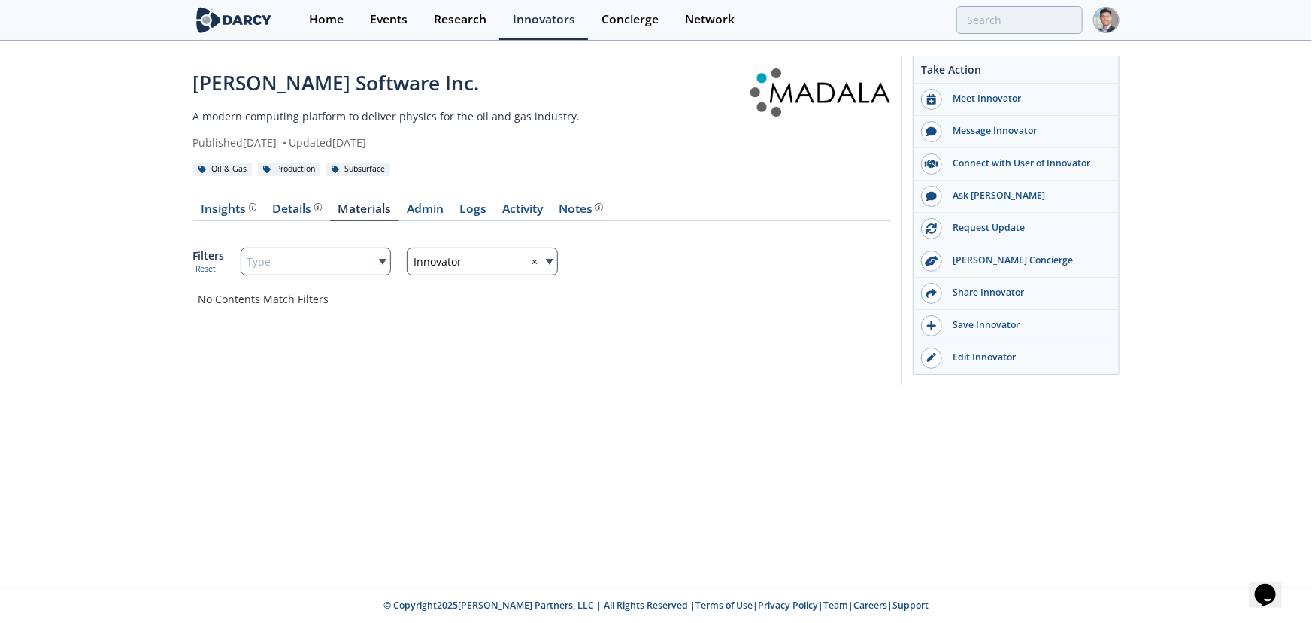
click at [451, 261] on span "innovator" at bounding box center [438, 261] width 48 height 16
radio input "true"
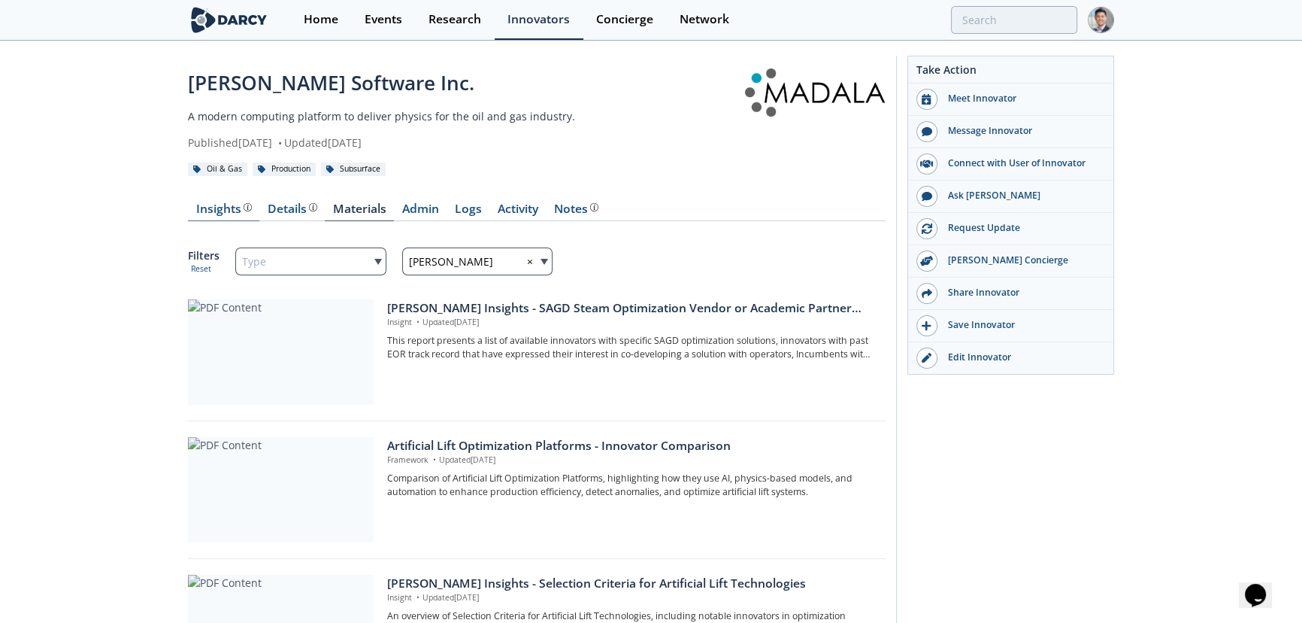
click at [234, 203] on div "Insights The Darcy Research team’s summarized opinion of the innovator, the com…" at bounding box center [224, 209] width 56 height 12
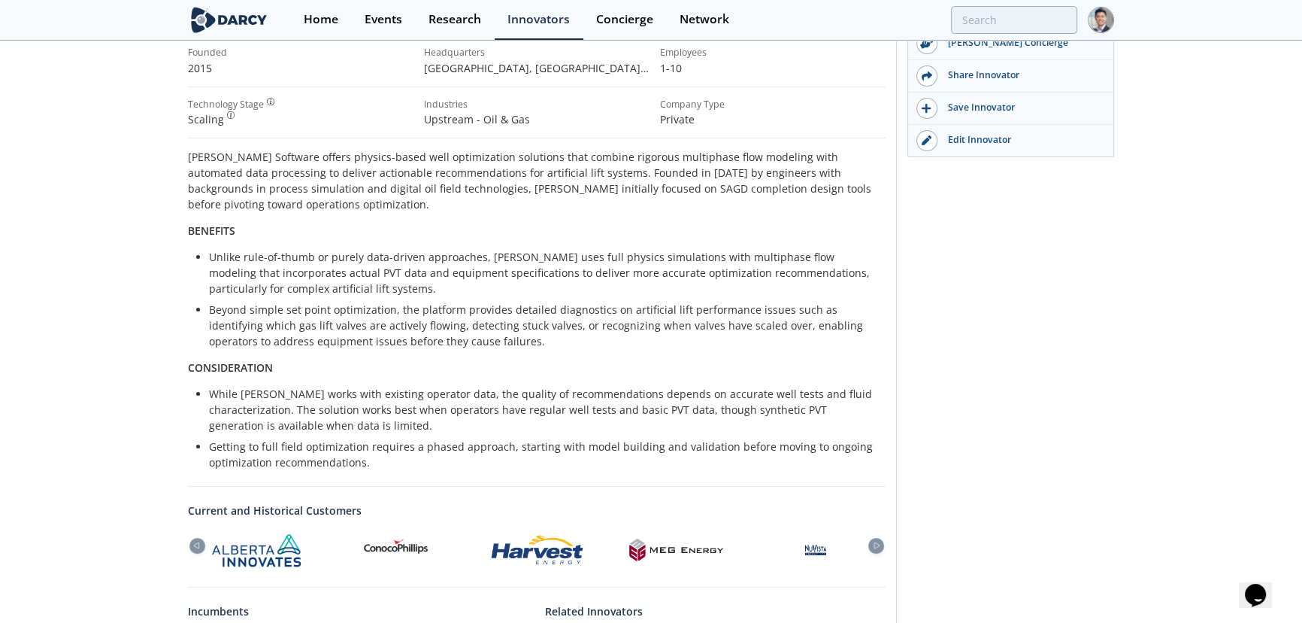
scroll to position [227, 0]
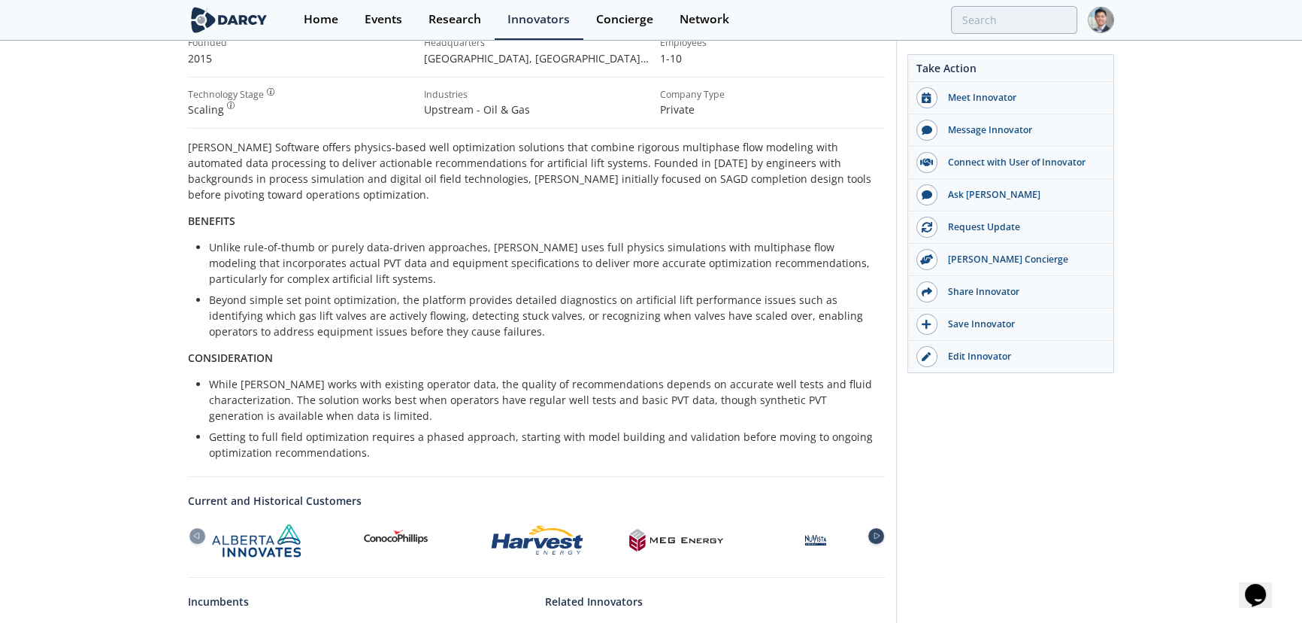
click at [877, 532] on icon at bounding box center [877, 535] width 18 height 7
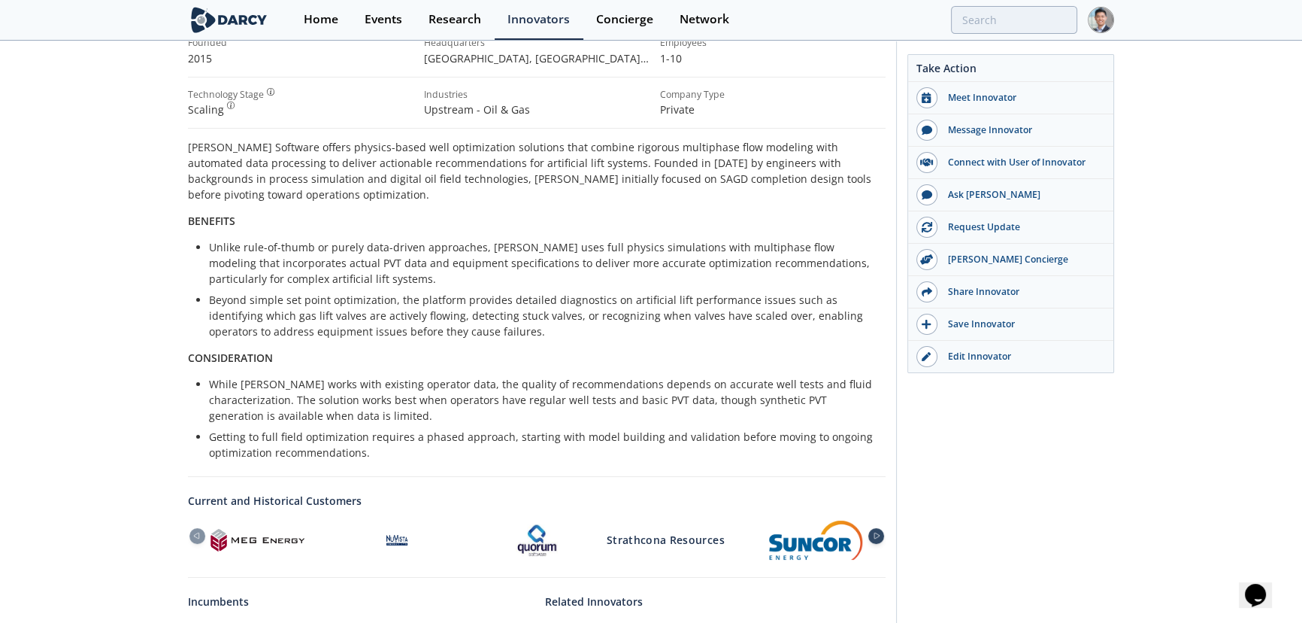
click at [877, 532] on icon at bounding box center [877, 535] width 18 height 7
click at [198, 536] on icon at bounding box center [197, 535] width 18 height 7
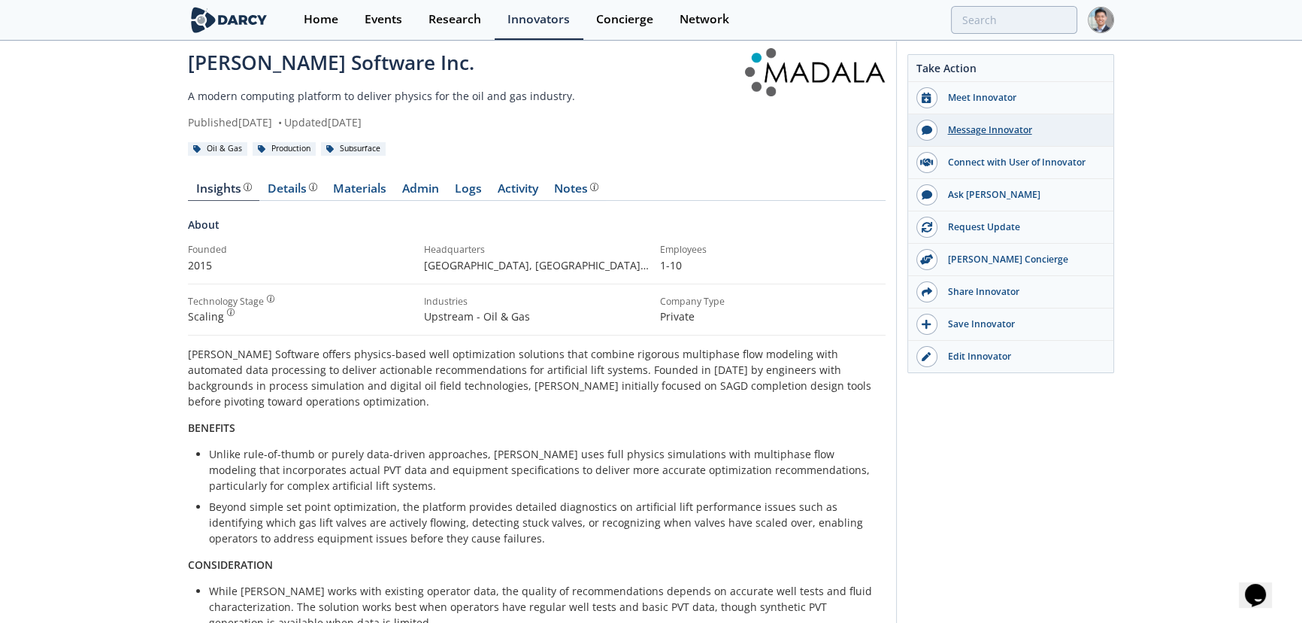
scroll to position [0, 0]
